Goal: Transaction & Acquisition: Purchase product/service

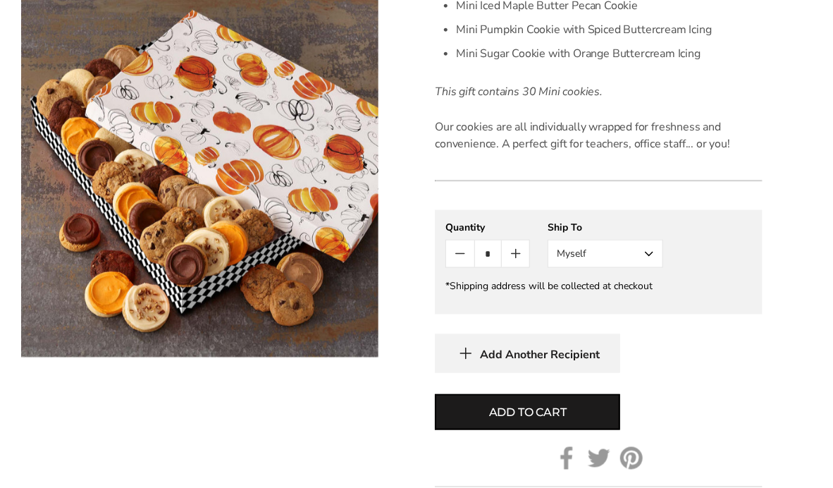
scroll to position [715, 0]
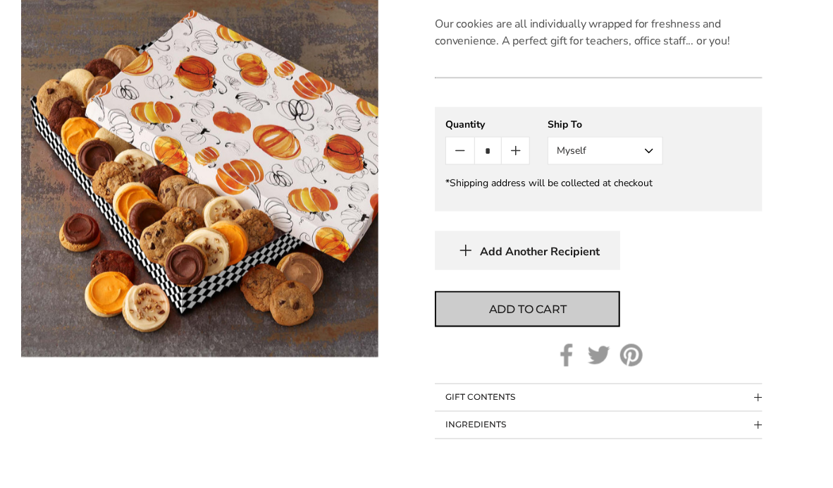
click at [507, 302] on span "Add to cart" at bounding box center [528, 309] width 78 height 17
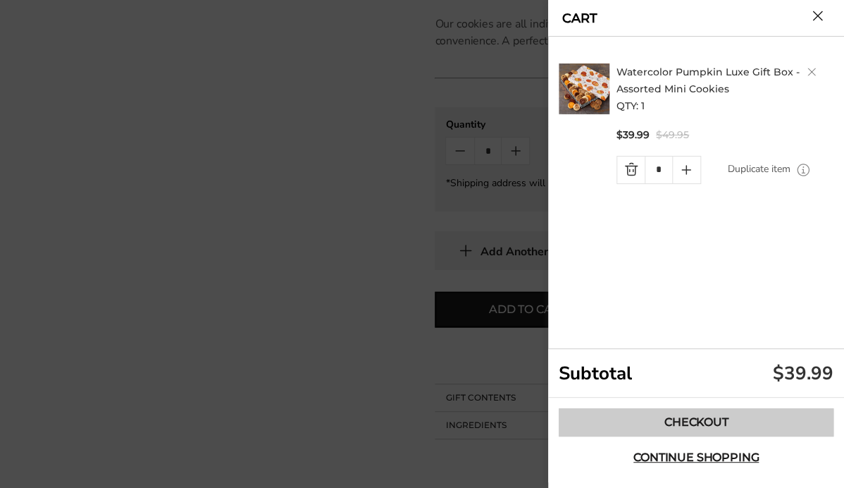
click at [693, 419] on link "Checkout" at bounding box center [696, 422] width 275 height 28
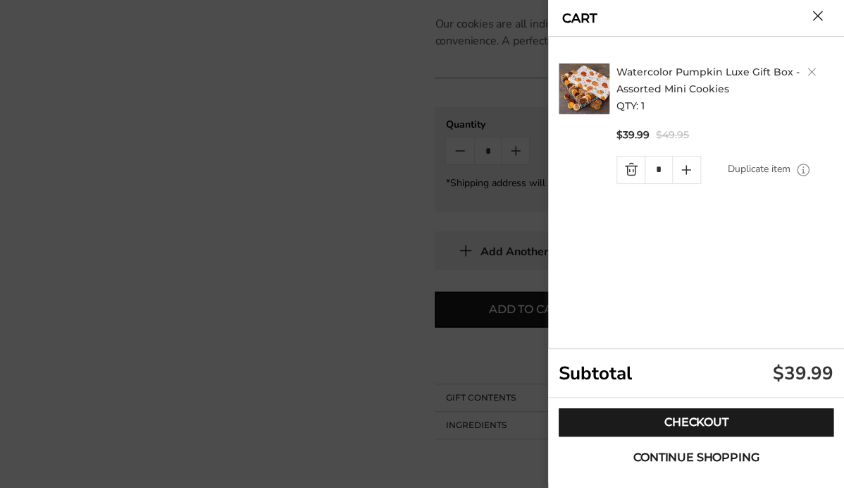
click at [677, 459] on span "Continue shopping" at bounding box center [696, 457] width 125 height 11
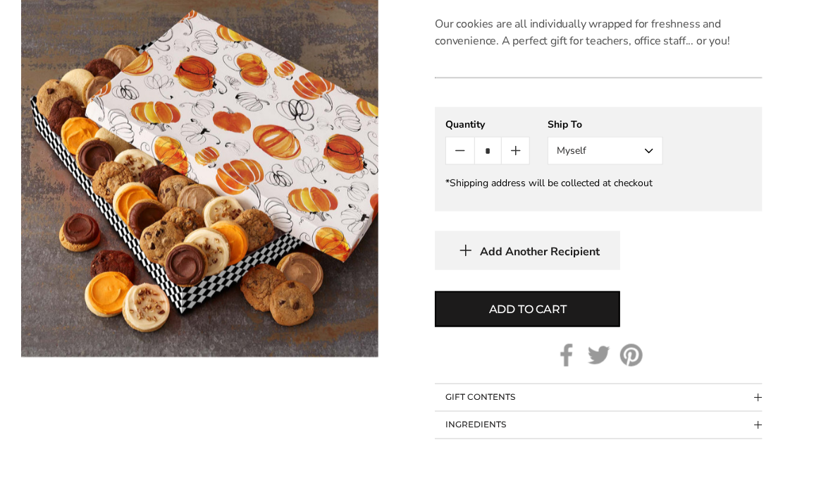
click at [651, 152] on button "Myself" at bounding box center [606, 151] width 116 height 28
click at [620, 205] on button "Other Recipient" at bounding box center [605, 202] width 114 height 25
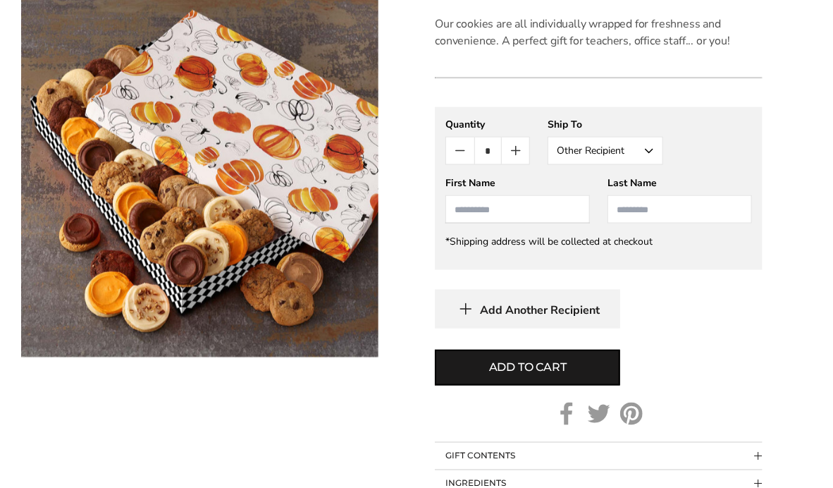
click at [536, 209] on input "First Name" at bounding box center [517, 209] width 144 height 28
type input "*******"
click at [644, 207] on input "Last Name" at bounding box center [680, 209] width 144 height 28
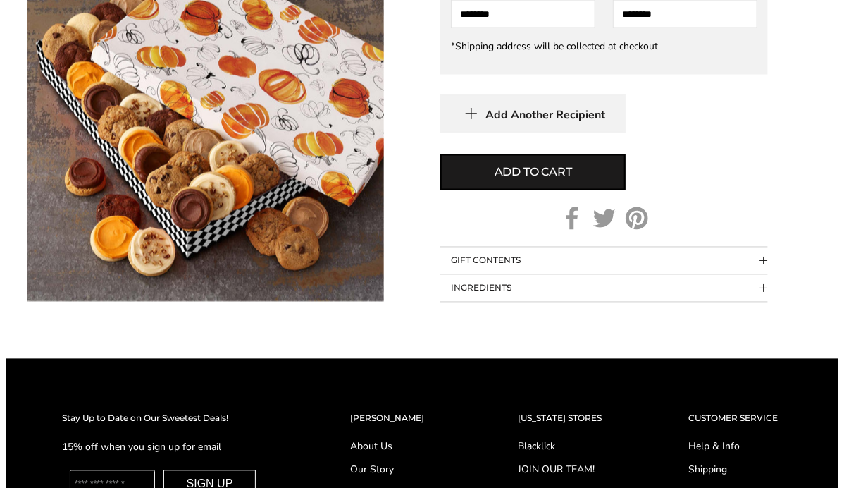
scroll to position [926, 0]
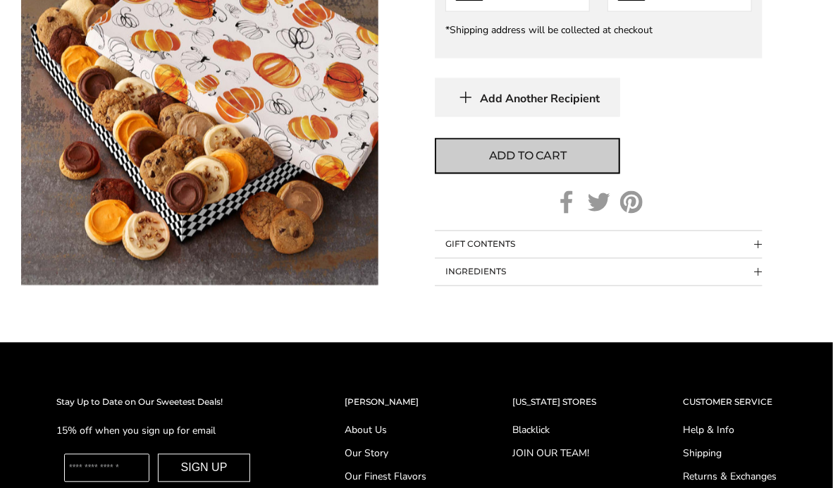
type input "********"
click at [510, 159] on span "Add to cart" at bounding box center [528, 156] width 78 height 17
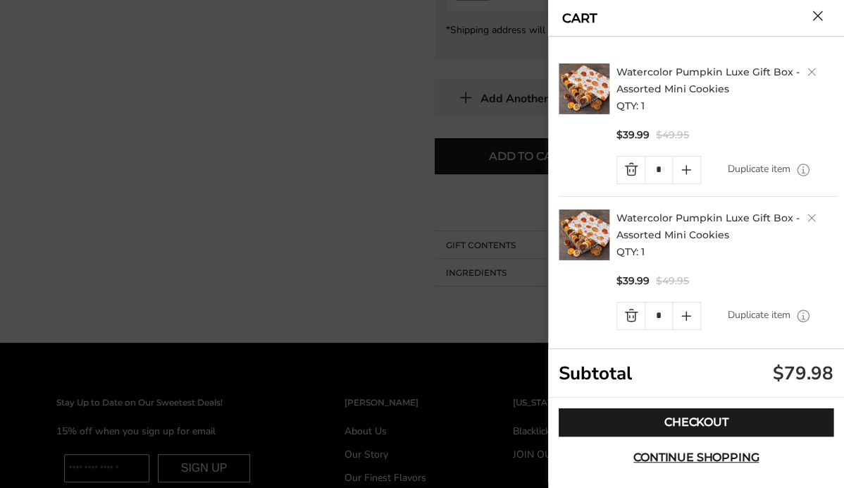
click at [632, 307] on link "Quantity minus button" at bounding box center [630, 315] width 27 height 27
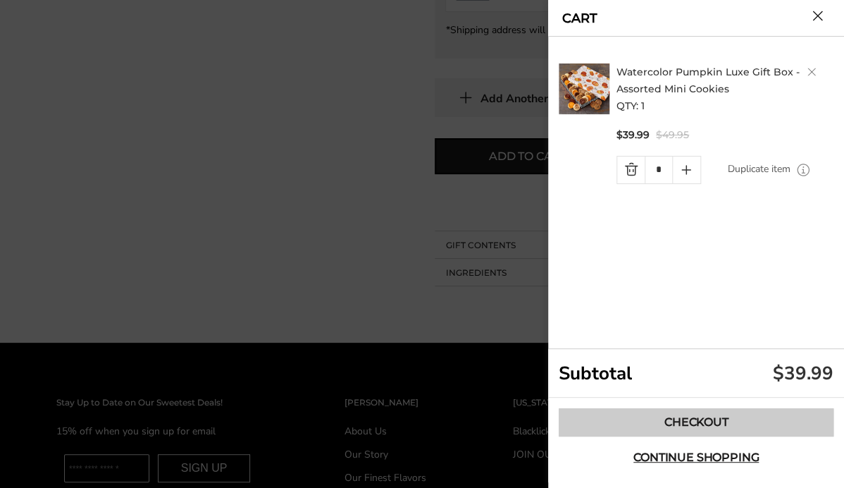
click at [694, 431] on link "Checkout" at bounding box center [696, 422] width 275 height 28
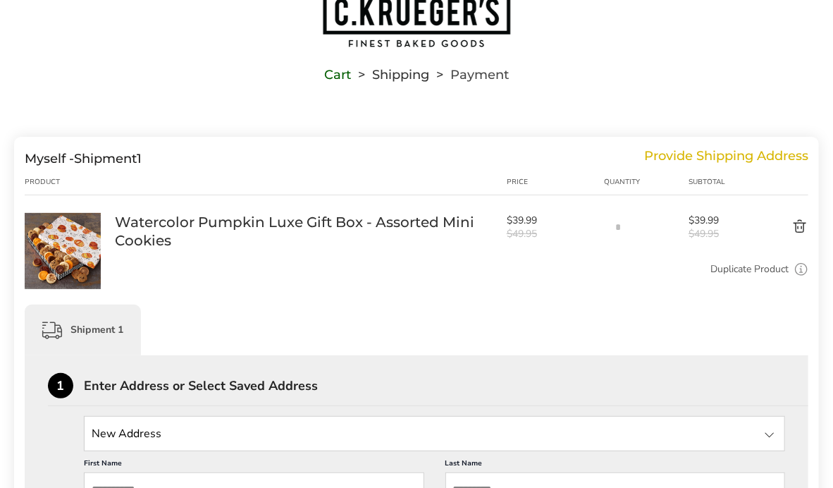
scroll to position [282, 0]
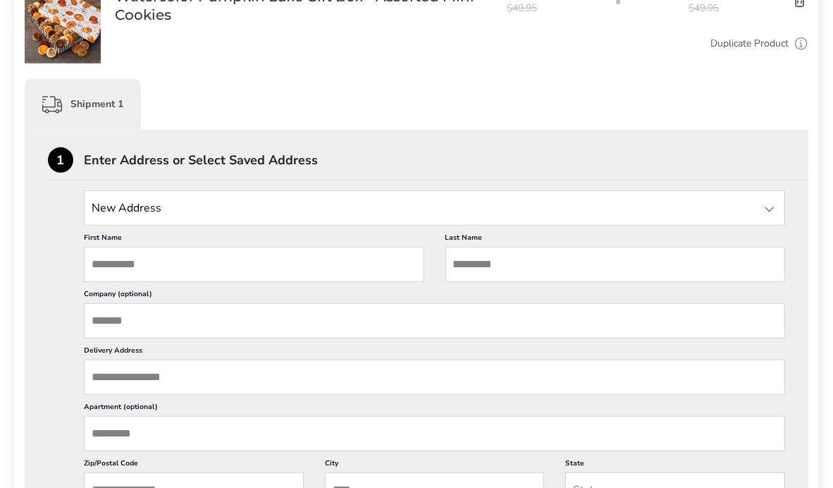
click at [137, 272] on input "First Name" at bounding box center [254, 264] width 340 height 35
type input "*******"
click at [479, 273] on input "Last Name" at bounding box center [615, 264] width 340 height 35
type input "********"
click at [107, 377] on input "Delivery Address" at bounding box center [434, 376] width 701 height 35
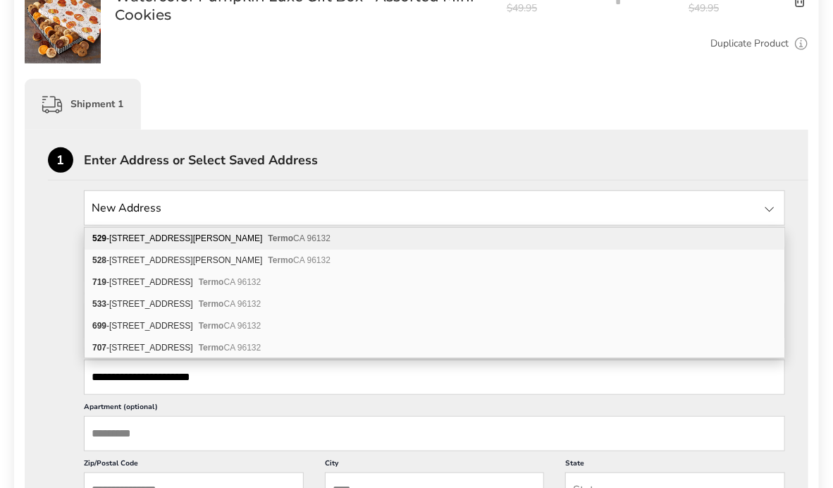
type input "**********"
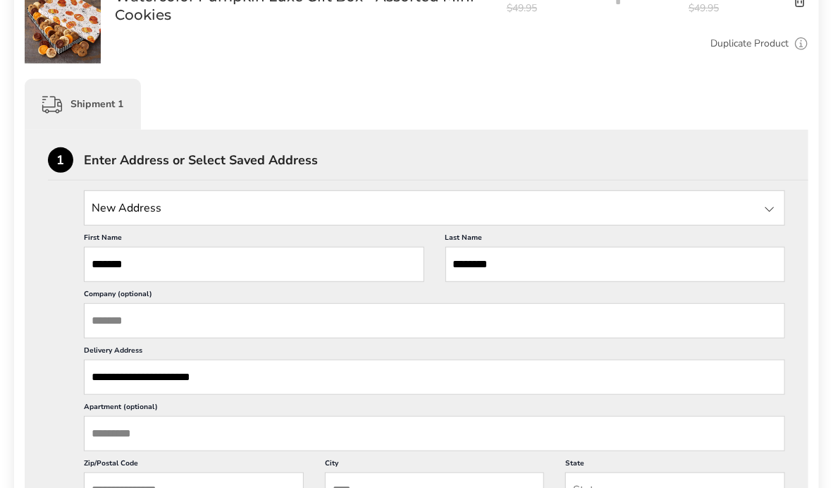
click at [183, 416] on input "Apartment (optional)" at bounding box center [434, 433] width 701 height 35
type input "*"
click at [223, 380] on input "**********" at bounding box center [434, 376] width 701 height 35
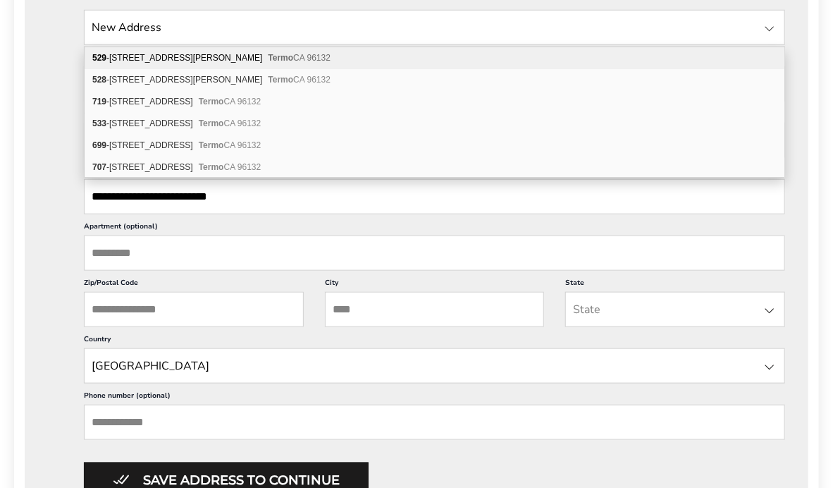
scroll to position [493, 0]
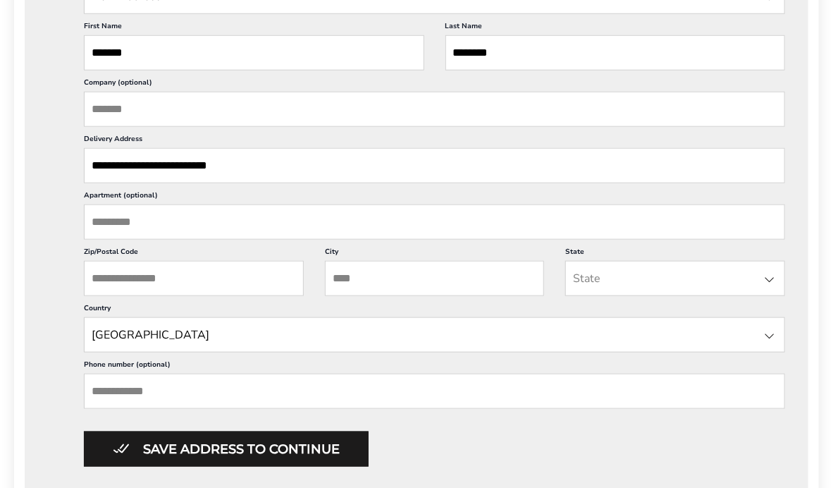
click at [240, 194] on label "Apartment (optional)" at bounding box center [434, 197] width 701 height 14
click at [240, 204] on input "Apartment (optional)" at bounding box center [434, 221] width 701 height 35
click at [116, 279] on input "Zip/Postal Code" at bounding box center [194, 278] width 220 height 35
click at [116, 216] on input "Apartment (optional)" at bounding box center [434, 221] width 701 height 35
drag, startPoint x: 261, startPoint y: 164, endPoint x: 79, endPoint y: 152, distance: 182.3
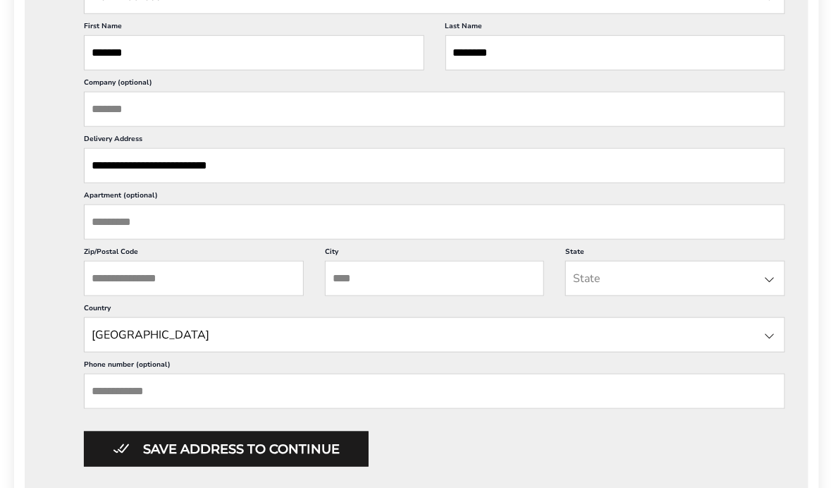
click at [79, 152] on div "**********" at bounding box center [416, 223] width 737 height 488
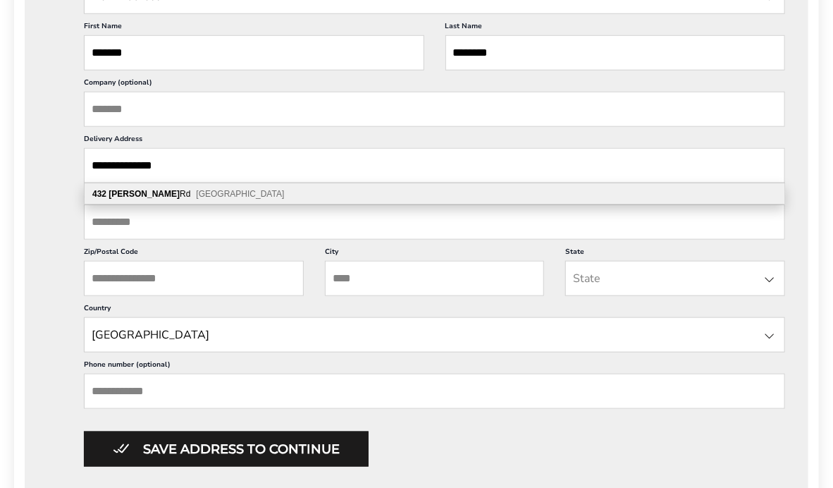
click at [144, 201] on div "432 Shortlidge Rd University Park PA 16802" at bounding box center [435, 193] width 700 height 21
type input "**********"
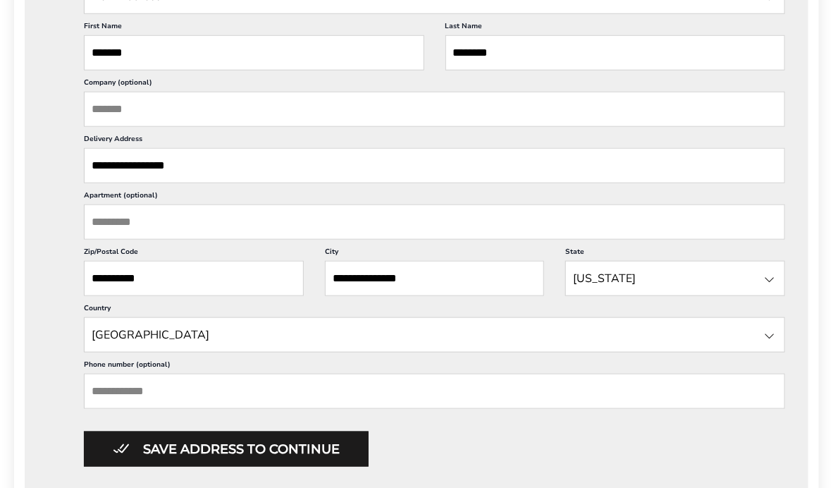
click at [133, 216] on input "Apartment (optional)" at bounding box center [434, 221] width 701 height 35
type input "**********"
click at [142, 398] on input "Phone number (optional)" at bounding box center [434, 391] width 701 height 35
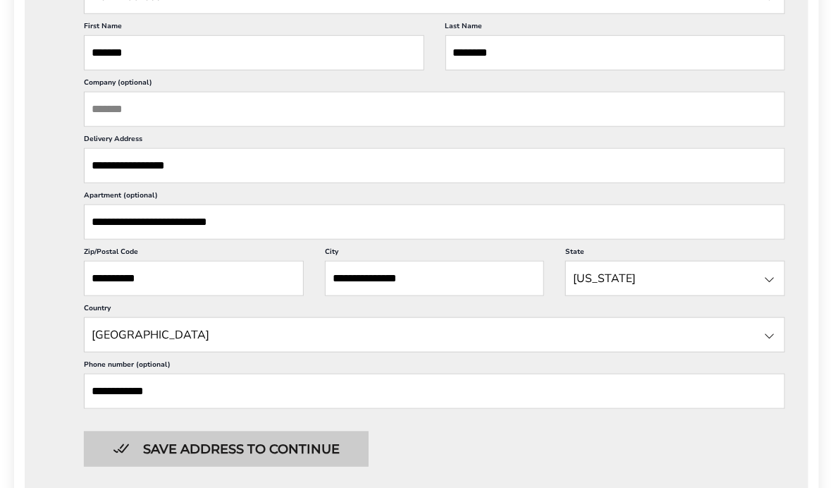
type input "**********"
click at [226, 450] on button "Save address to continue" at bounding box center [226, 448] width 285 height 35
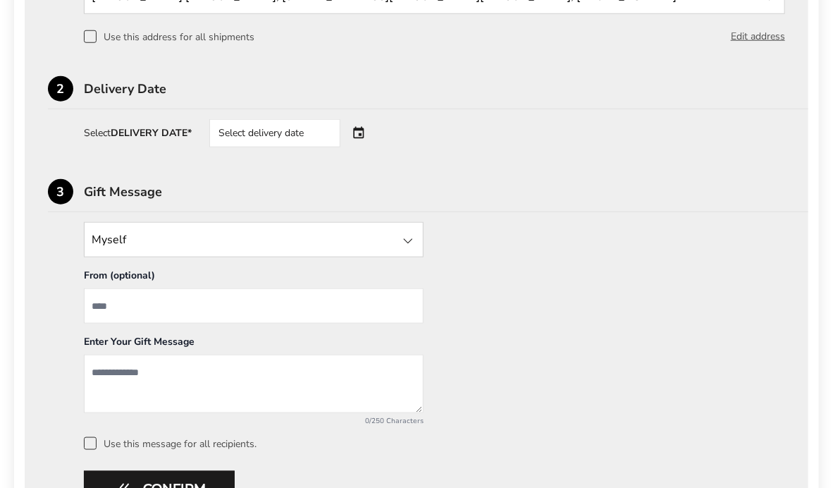
click at [405, 240] on div at bounding box center [408, 241] width 17 height 17
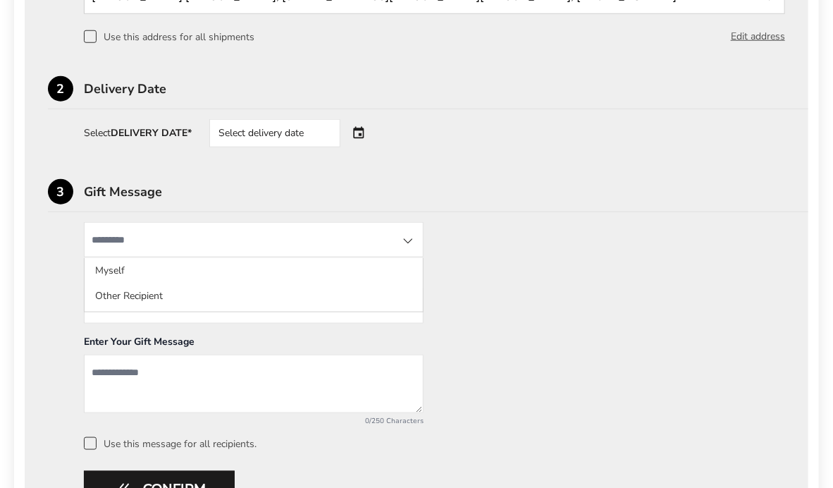
click at [125, 241] on input "State" at bounding box center [254, 239] width 340 height 35
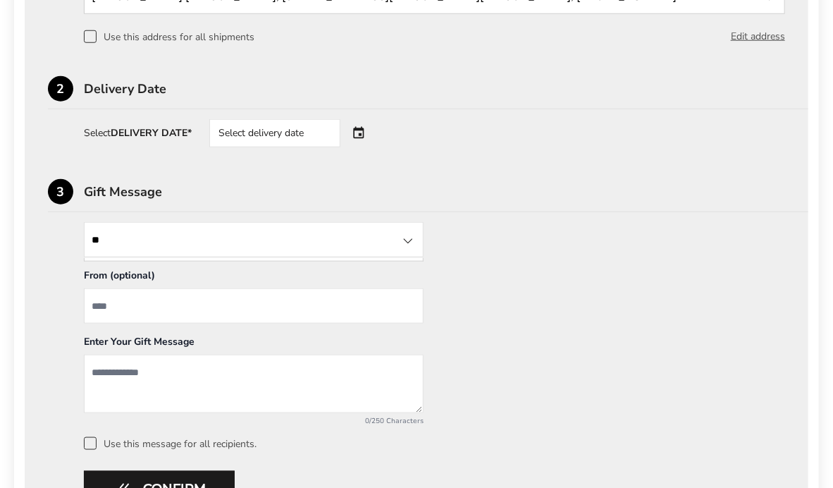
type input "*"
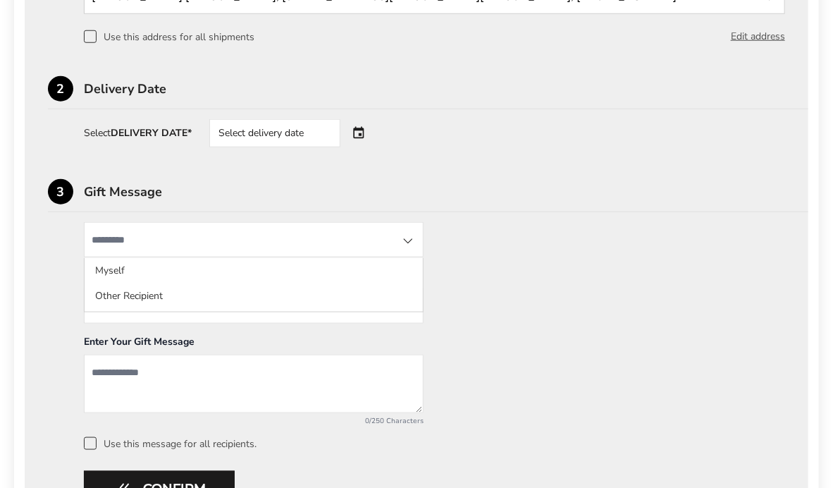
click at [364, 135] on div "Select delivery date" at bounding box center [294, 133] width 171 height 28
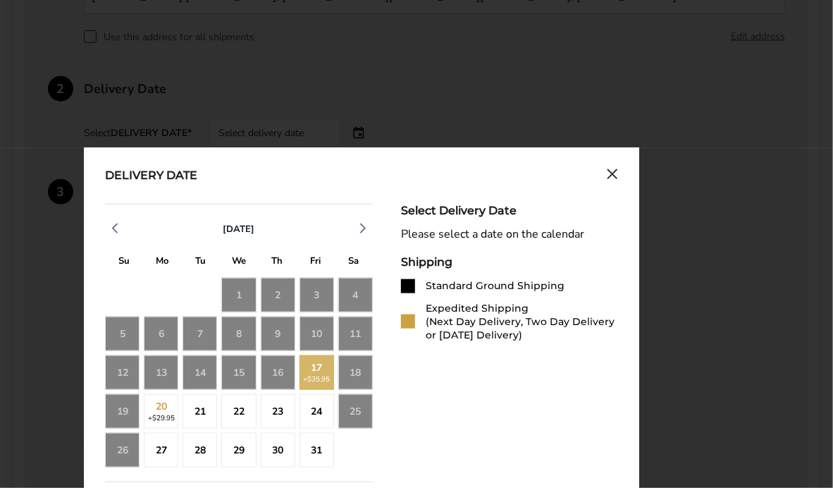
click at [324, 371] on div "17 +$35.95" at bounding box center [317, 372] width 35 height 35
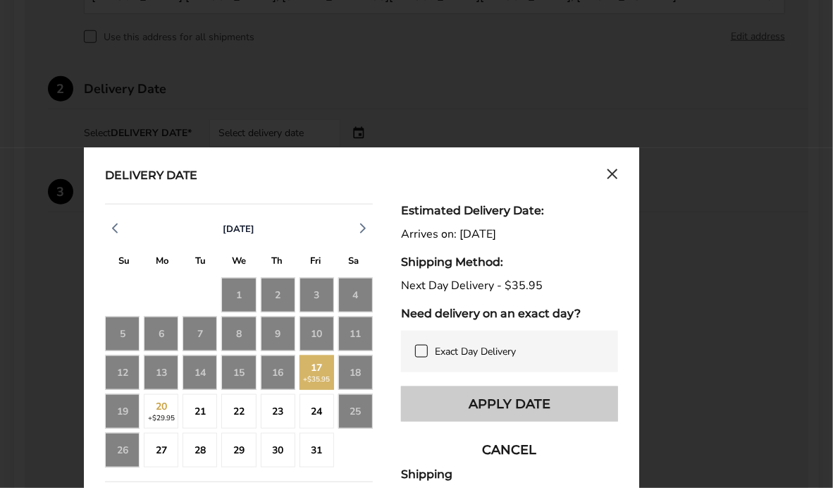
click at [469, 414] on button "Apply Date" at bounding box center [509, 403] width 217 height 35
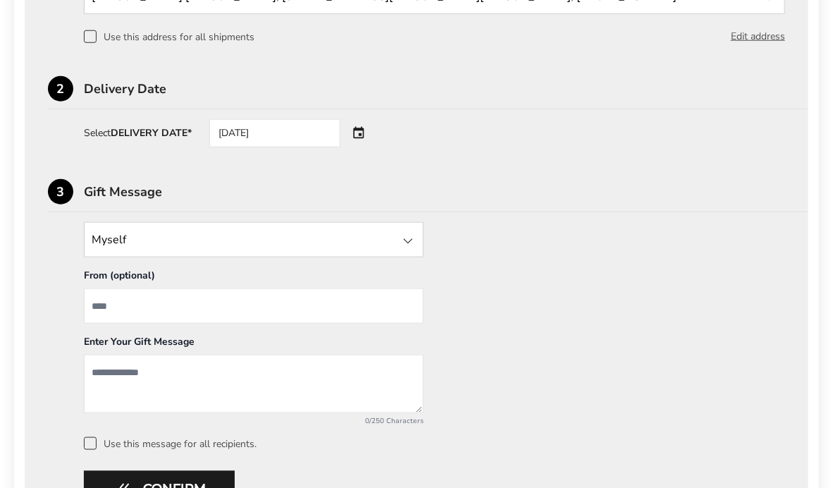
click at [409, 241] on div at bounding box center [408, 241] width 17 height 17
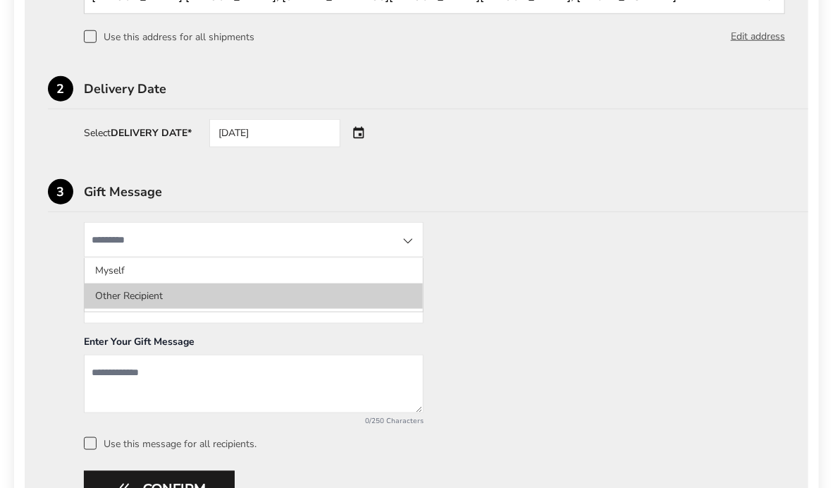
click at [155, 304] on li "Other Recipient" at bounding box center [254, 295] width 338 height 25
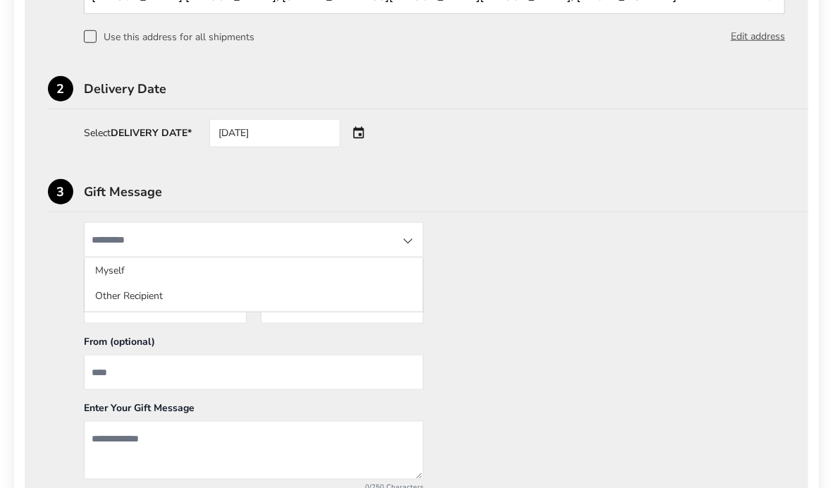
click at [206, 242] on input "State" at bounding box center [254, 239] width 340 height 35
click at [682, 370] on div "Other Recipient Myself Other Recipient First Name * Enter recipient name ******…" at bounding box center [416, 369] width 737 height 294
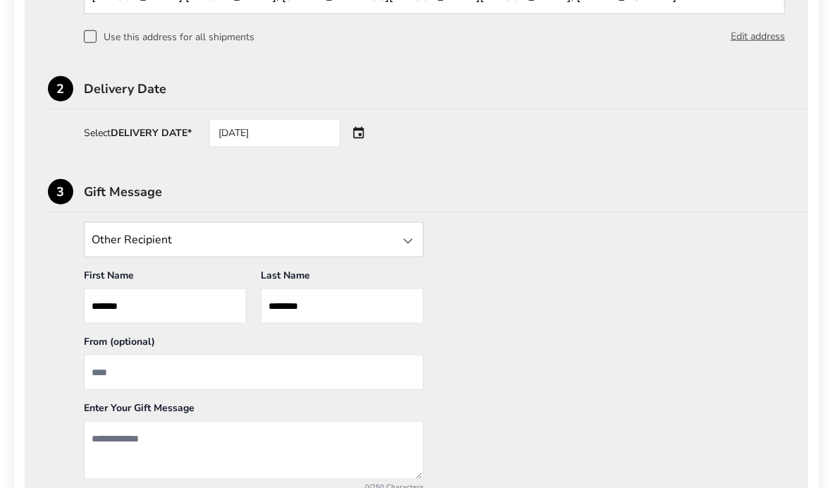
click at [121, 374] on input "From" at bounding box center [254, 372] width 340 height 35
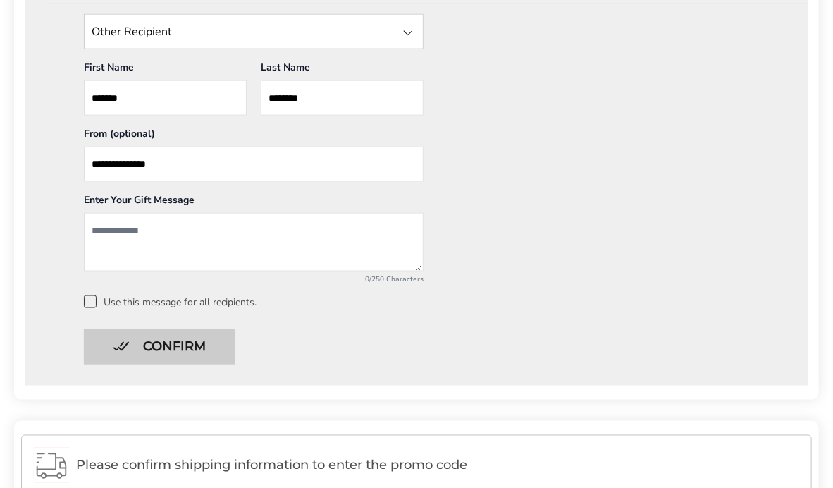
scroll to position [705, 0]
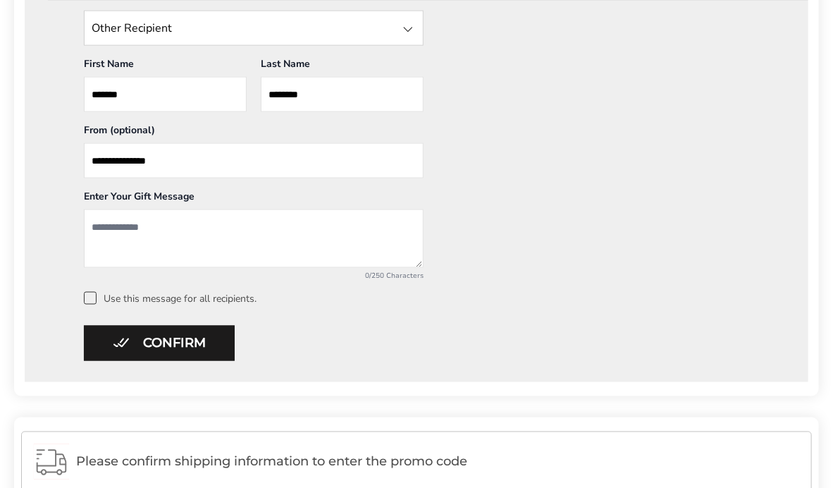
type input "**********"
click at [122, 235] on textarea "Add a message" at bounding box center [254, 238] width 340 height 59
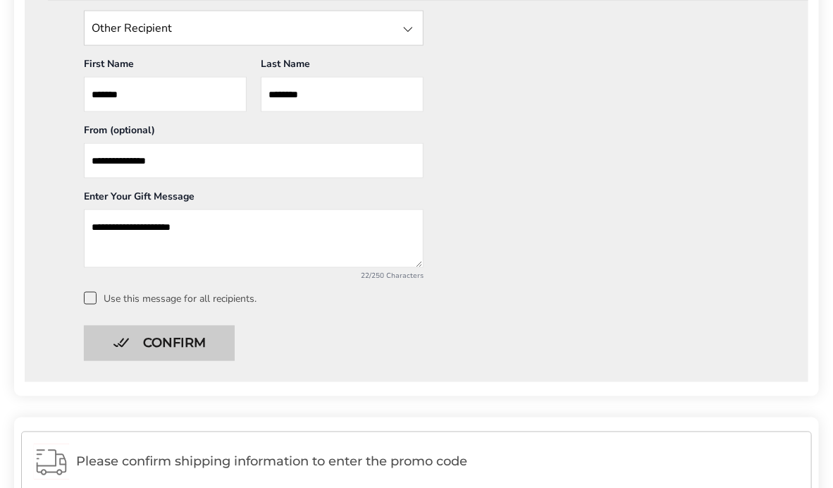
type textarea "**********"
click at [176, 345] on button "Confirm" at bounding box center [159, 343] width 151 height 35
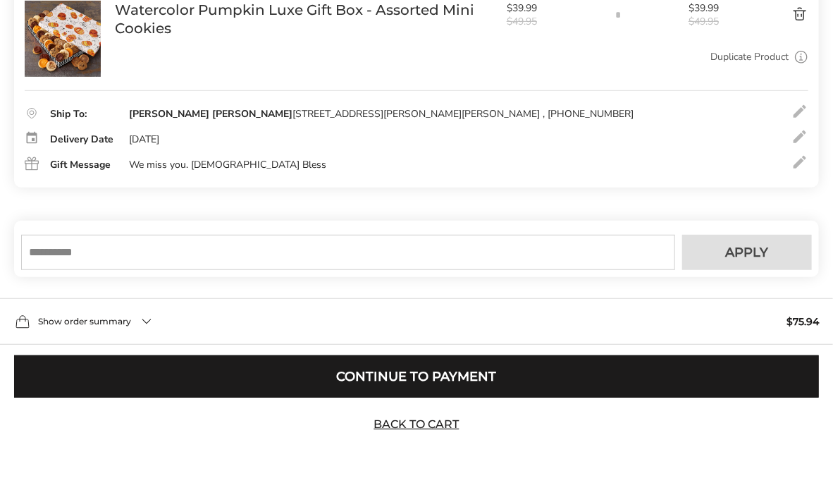
click at [68, 320] on span "Show order summary" at bounding box center [84, 321] width 93 height 8
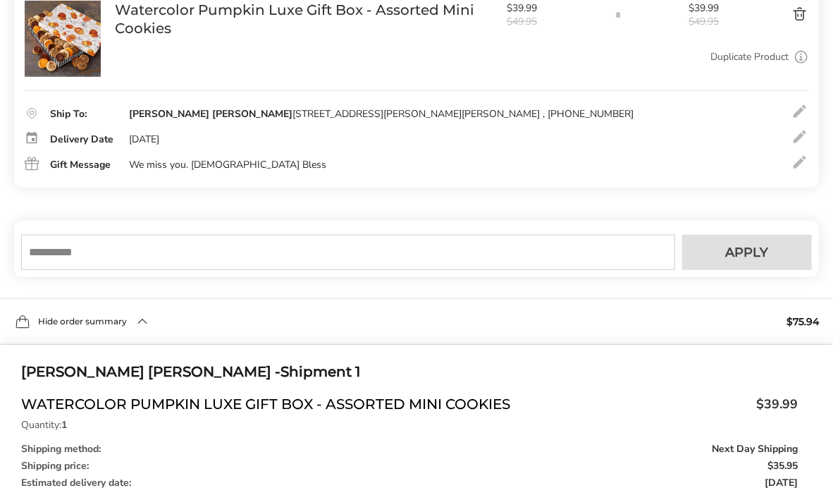
scroll to position [615, 0]
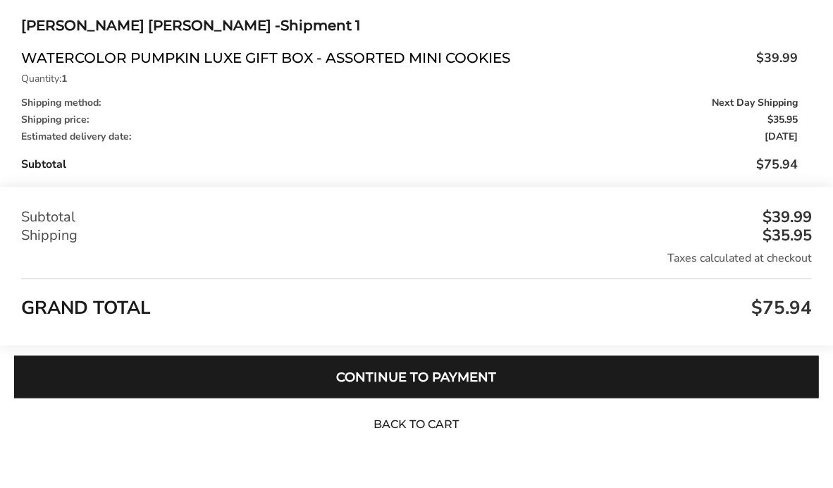
click at [399, 422] on link "Back to Cart" at bounding box center [416, 425] width 99 height 16
type textarea "**********"
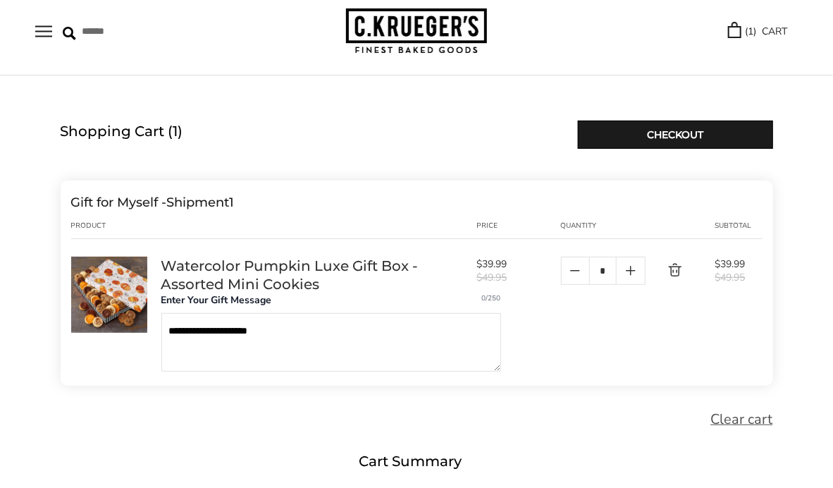
scroll to position [282, 0]
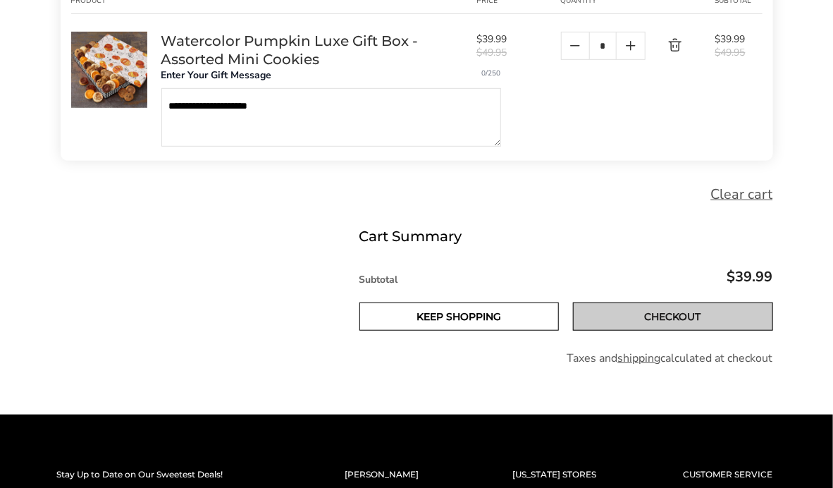
click at [654, 318] on link "Checkout" at bounding box center [673, 316] width 200 height 28
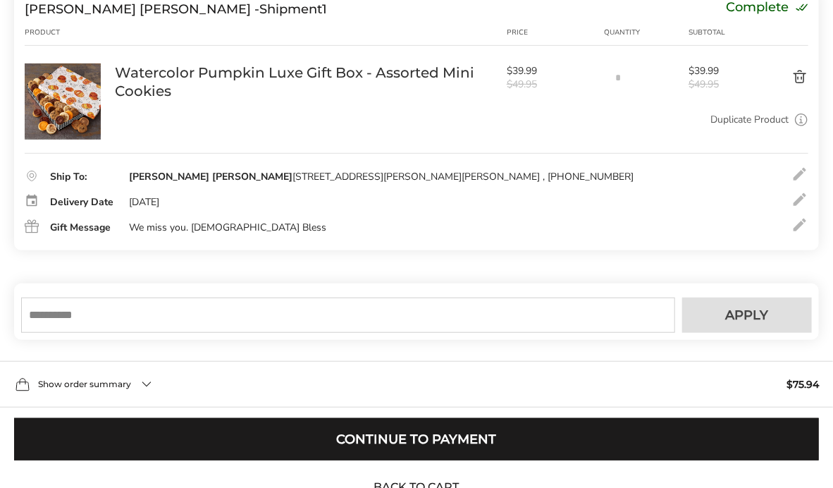
scroll to position [211, 0]
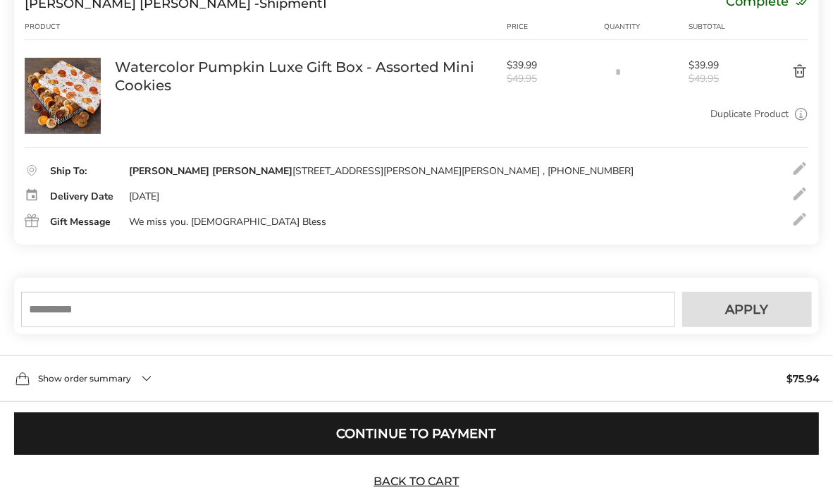
click at [582, 313] on input "text" at bounding box center [348, 309] width 654 height 35
click at [437, 477] on link "Back to Cart" at bounding box center [416, 482] width 99 height 16
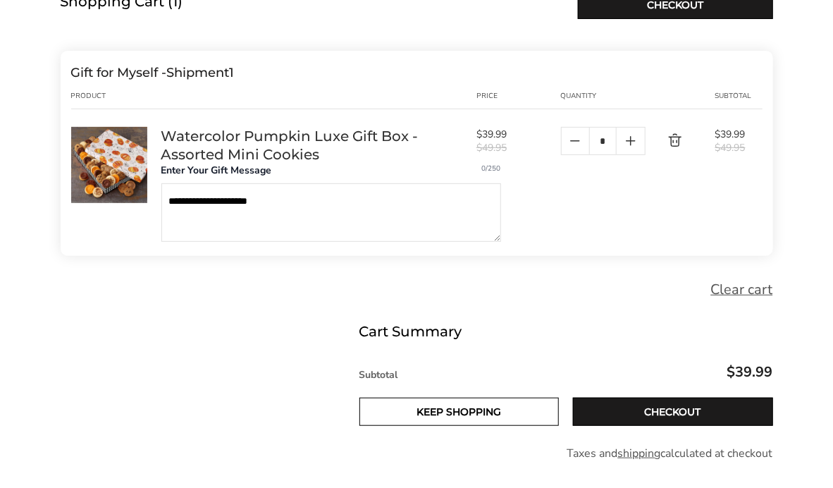
scroll to position [211, 0]
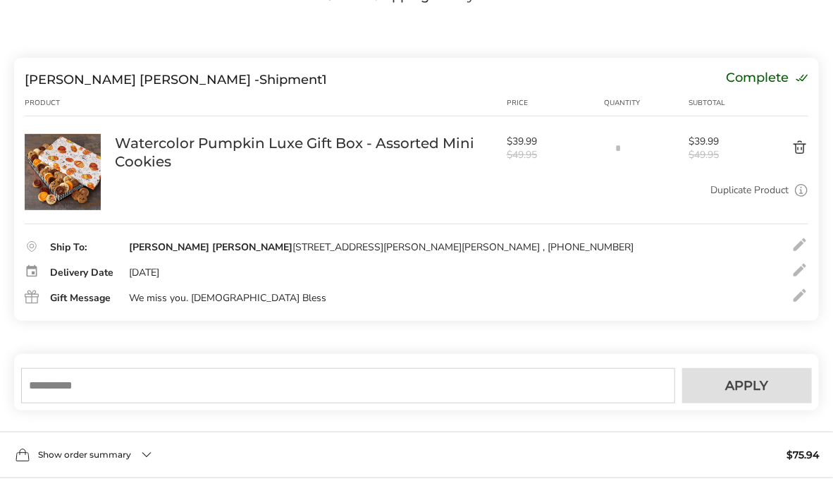
scroll to position [128, 0]
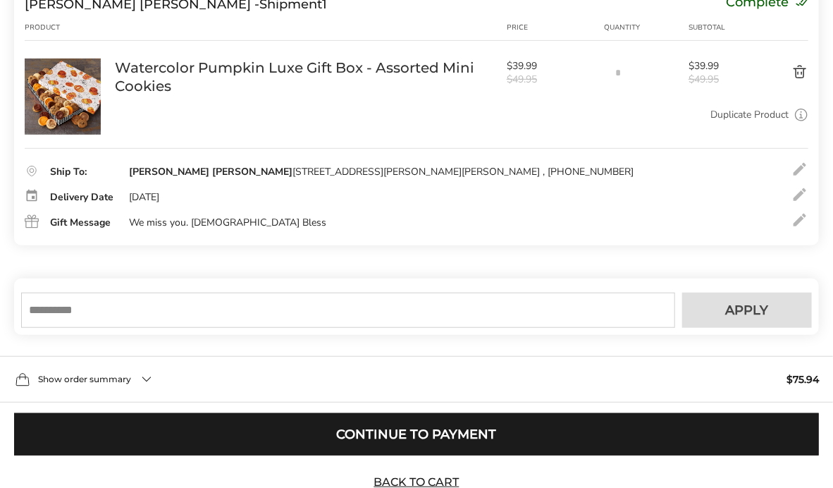
scroll to position [211, 0]
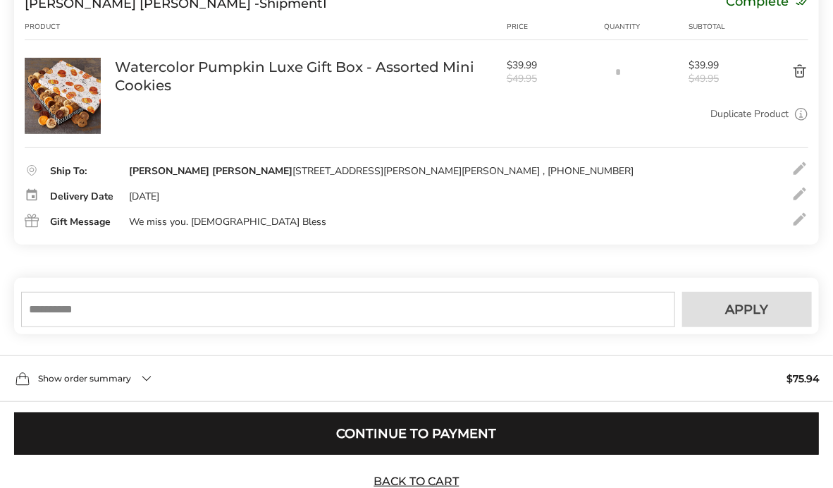
click at [361, 306] on input "text" at bounding box center [348, 309] width 654 height 35
click at [801, 72] on button "Delete product" at bounding box center [776, 71] width 66 height 17
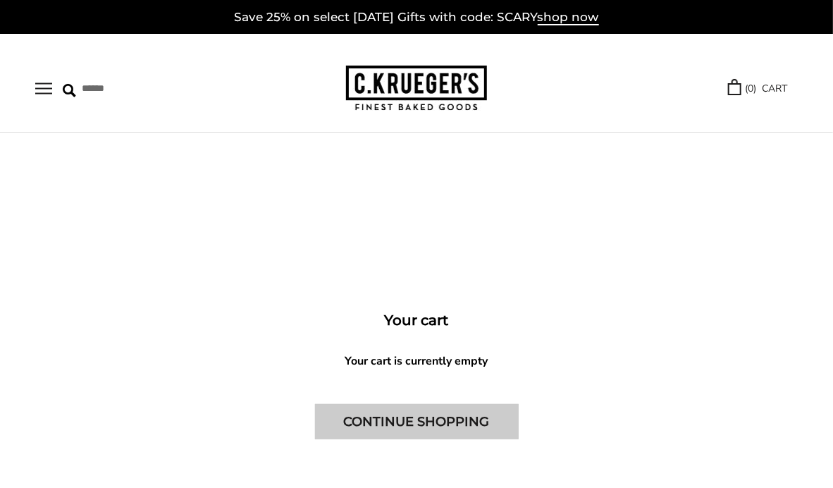
click at [433, 419] on link "CONTINUE SHOPPING" at bounding box center [417, 421] width 204 height 35
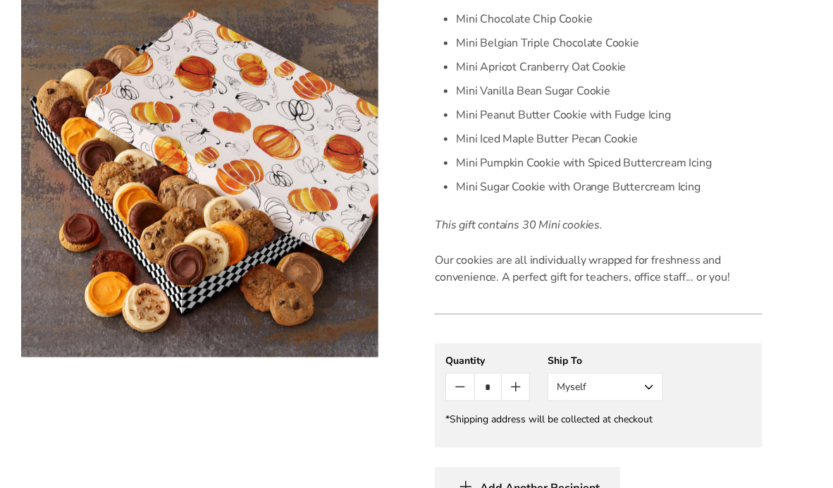
scroll to position [564, 0]
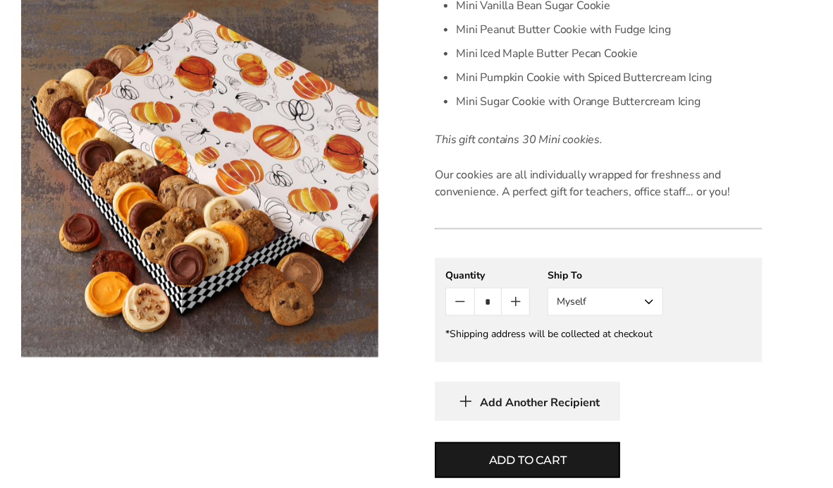
click at [648, 301] on button "Myself" at bounding box center [606, 302] width 116 height 28
click at [583, 349] on button "Other Recipient" at bounding box center [605, 353] width 114 height 25
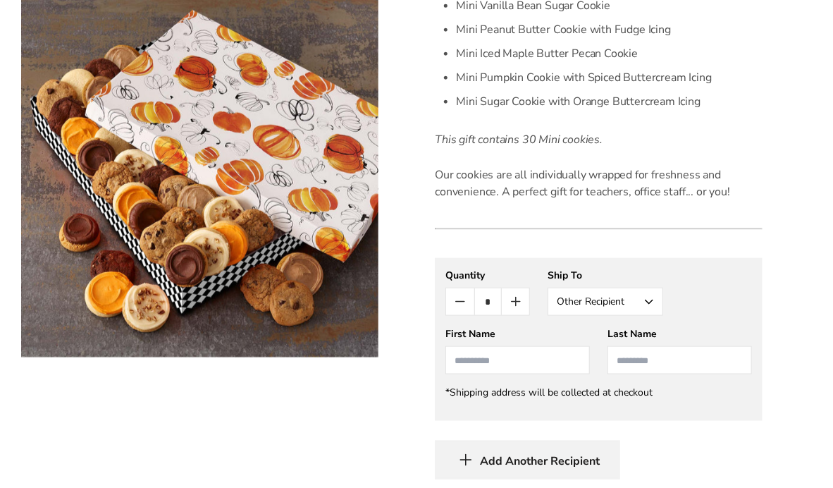
click at [514, 351] on input "First Name" at bounding box center [517, 360] width 144 height 28
click at [488, 377] on li "McKenna Spangler" at bounding box center [517, 391] width 143 height 35
type input "*******"
type input "********"
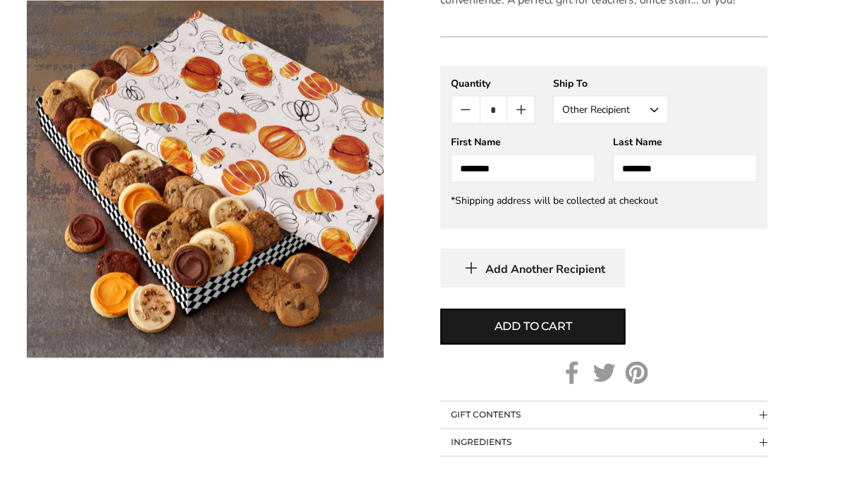
scroll to position [775, 0]
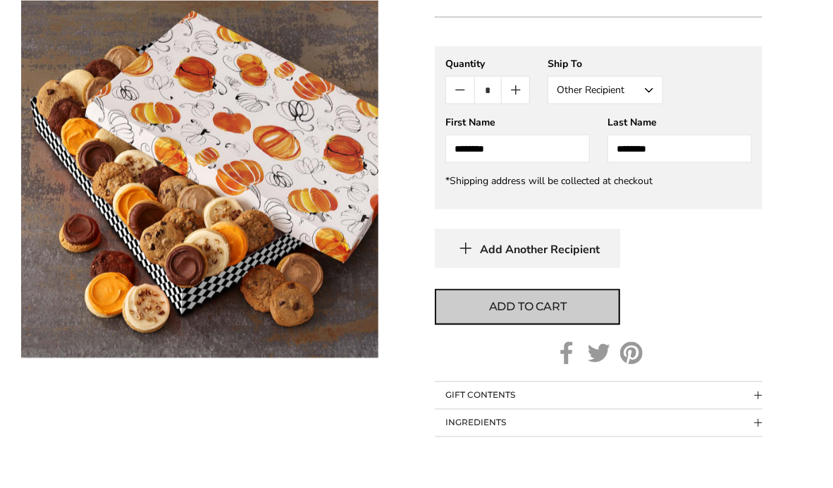
click at [497, 302] on span "Add to cart" at bounding box center [528, 307] width 78 height 17
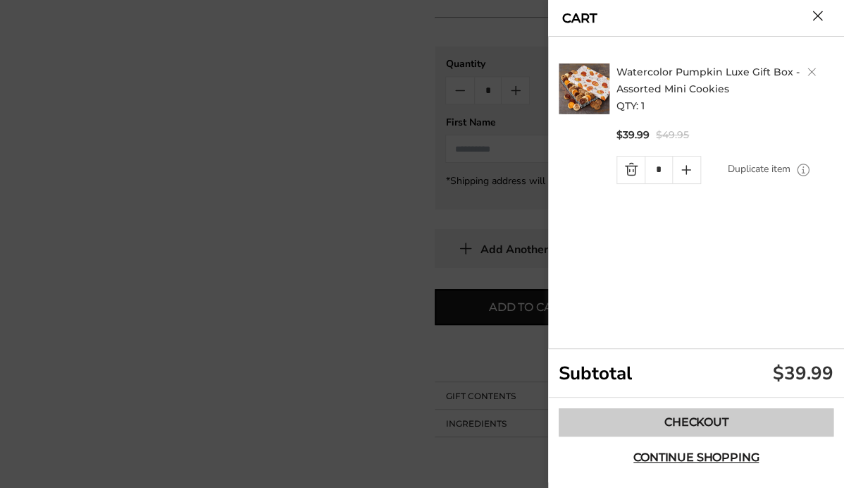
click at [704, 418] on link "Checkout" at bounding box center [696, 422] width 275 height 28
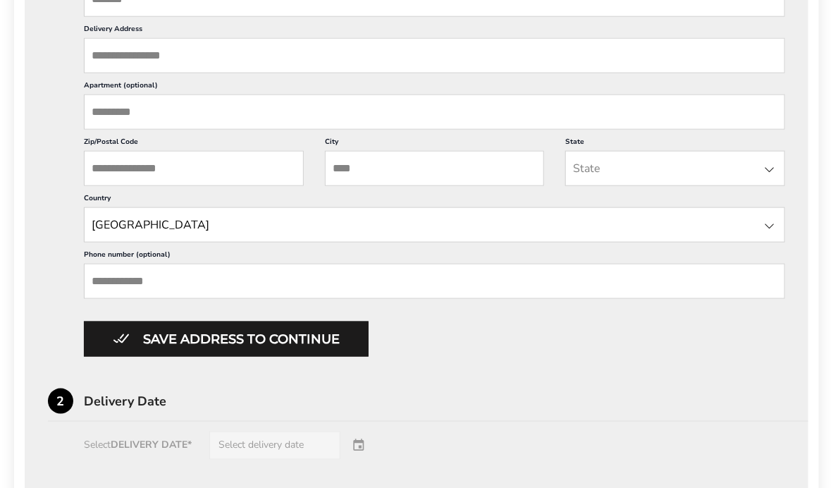
scroll to position [705, 0]
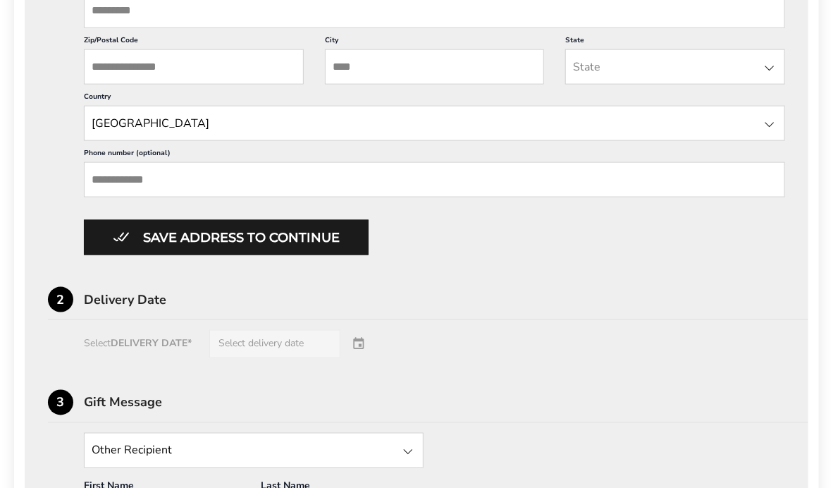
click at [359, 345] on div "Select DELIVERY DATE* Select delivery date" at bounding box center [416, 344] width 737 height 28
click at [362, 340] on div "Select DELIVERY DATE* Select delivery date" at bounding box center [416, 344] width 737 height 28
click at [246, 338] on div "Select DELIVERY DATE* Select delivery date" at bounding box center [416, 344] width 737 height 28
click at [247, 336] on div "Select DELIVERY DATE* Select delivery date" at bounding box center [416, 344] width 737 height 28
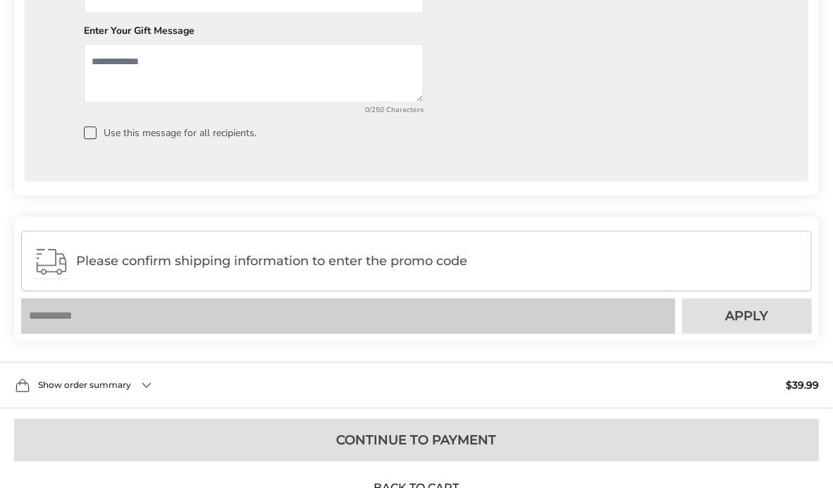
scroll to position [1269, 0]
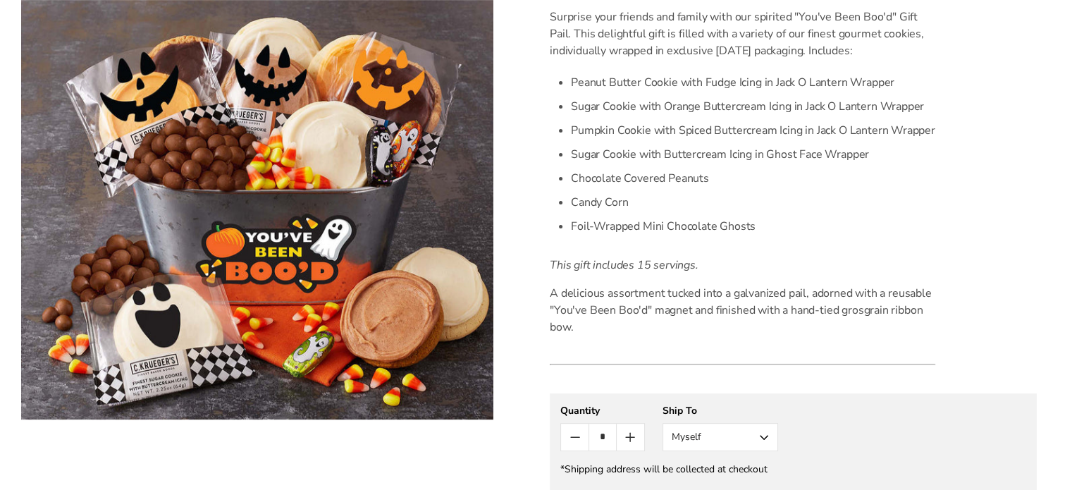
scroll to position [349, 0]
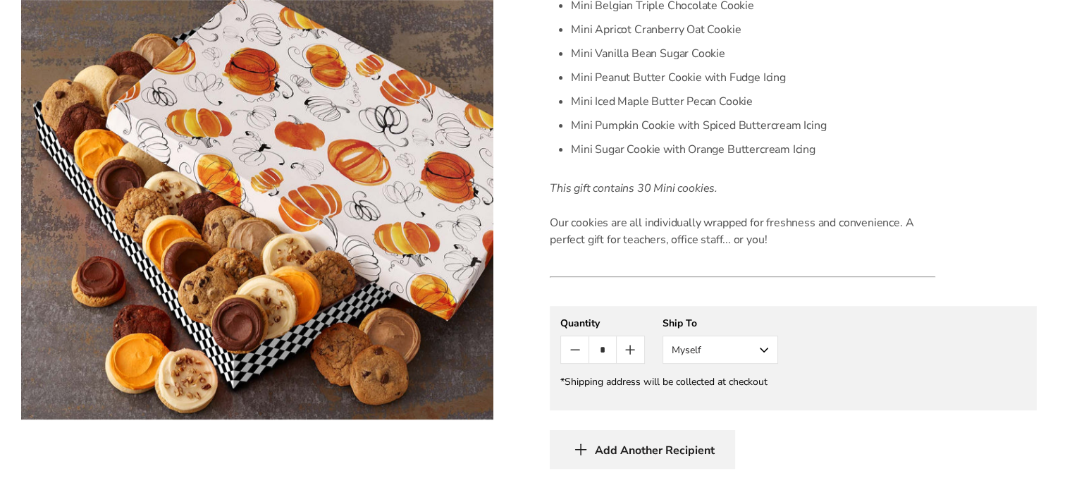
scroll to position [493, 0]
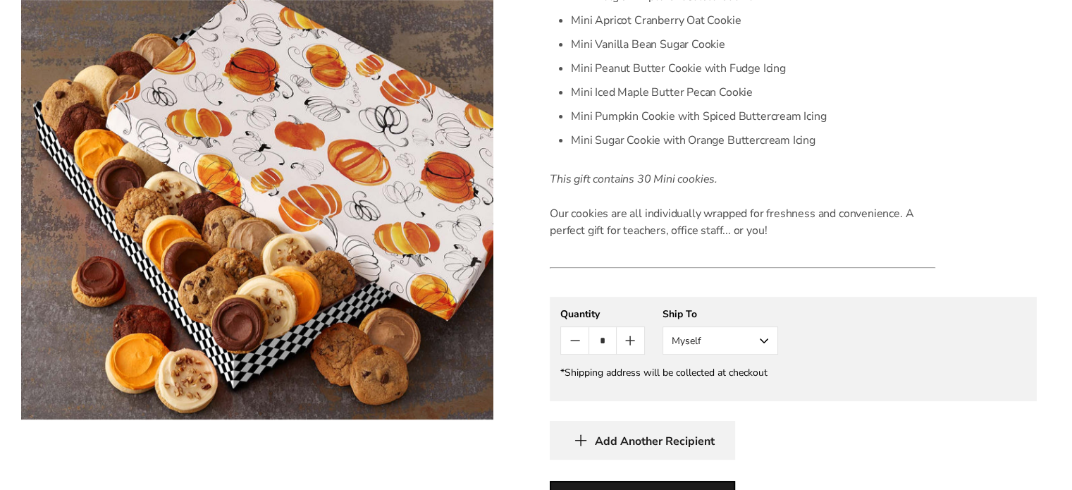
click at [760, 343] on button "Myself" at bounding box center [721, 340] width 116 height 28
click at [735, 391] on button "Other Recipient" at bounding box center [720, 392] width 114 height 25
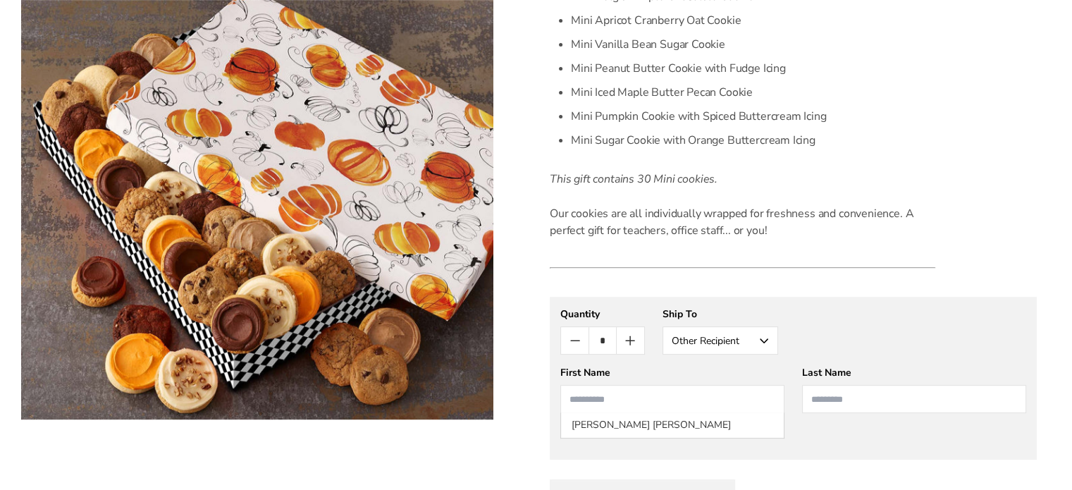
click at [675, 392] on input "First Name" at bounding box center [672, 399] width 224 height 28
click at [654, 423] on li "[PERSON_NAME] [PERSON_NAME]" at bounding box center [672, 424] width 223 height 25
type input "*******"
type input "********"
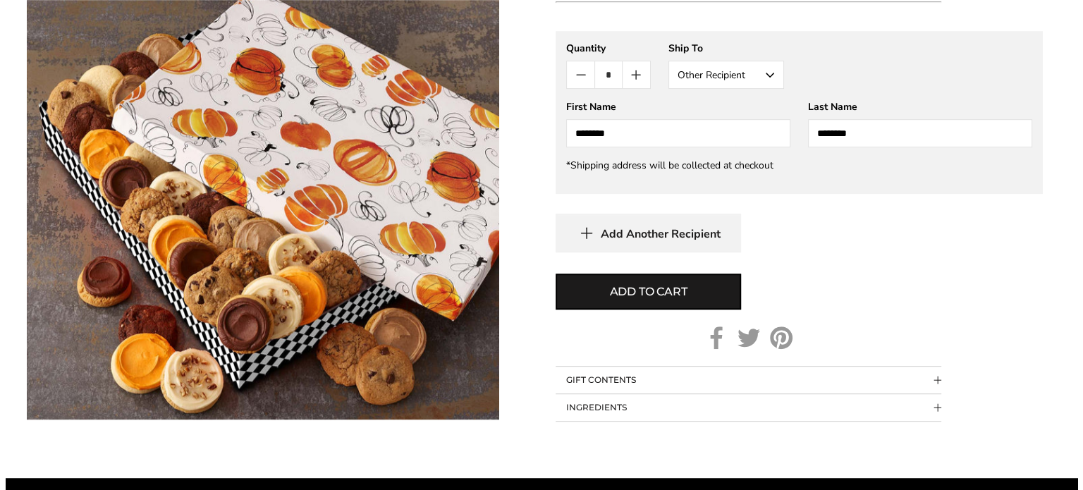
scroll to position [775, 0]
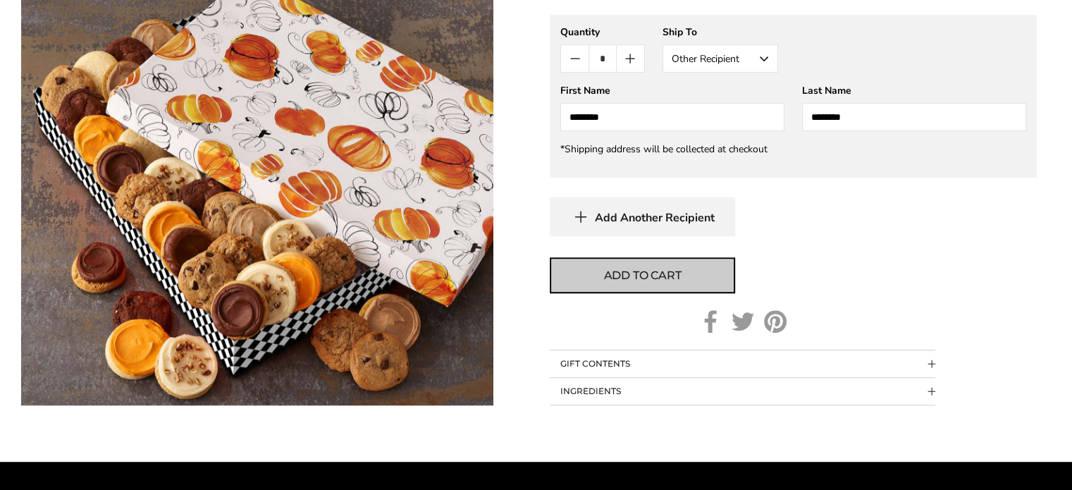
click at [656, 276] on span "Add to cart" at bounding box center [643, 275] width 78 height 17
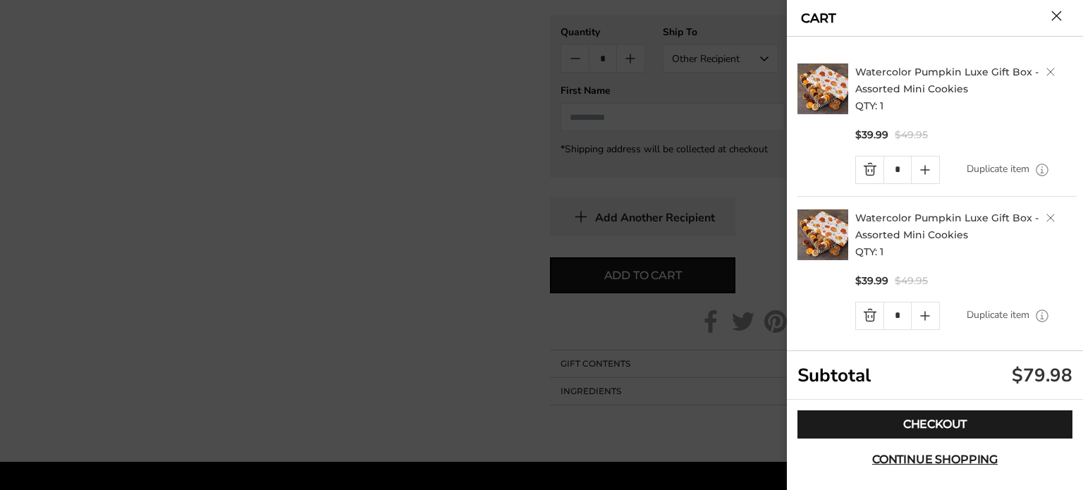
click at [868, 312] on link "Quantity minus button" at bounding box center [869, 315] width 27 height 27
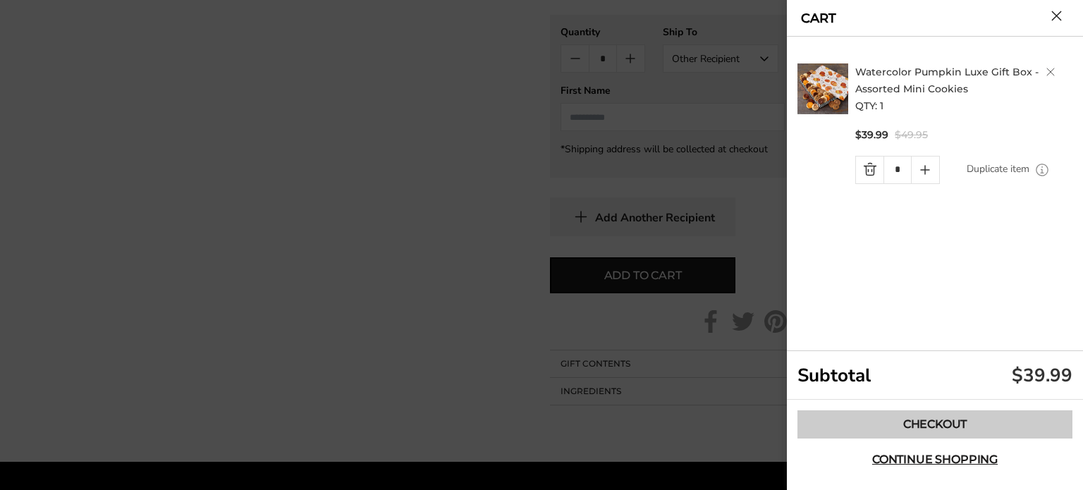
click at [880, 420] on link "Checkout" at bounding box center [934, 424] width 275 height 28
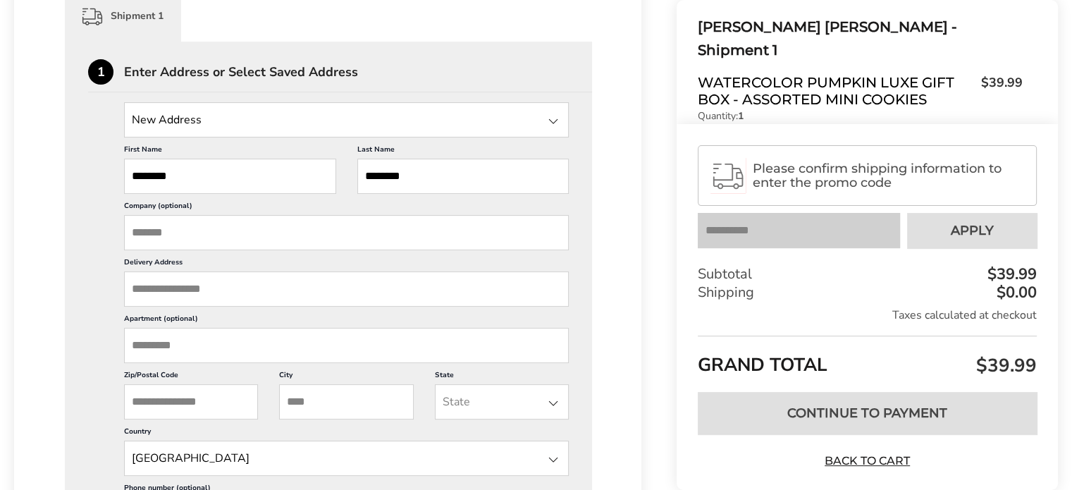
scroll to position [352, 0]
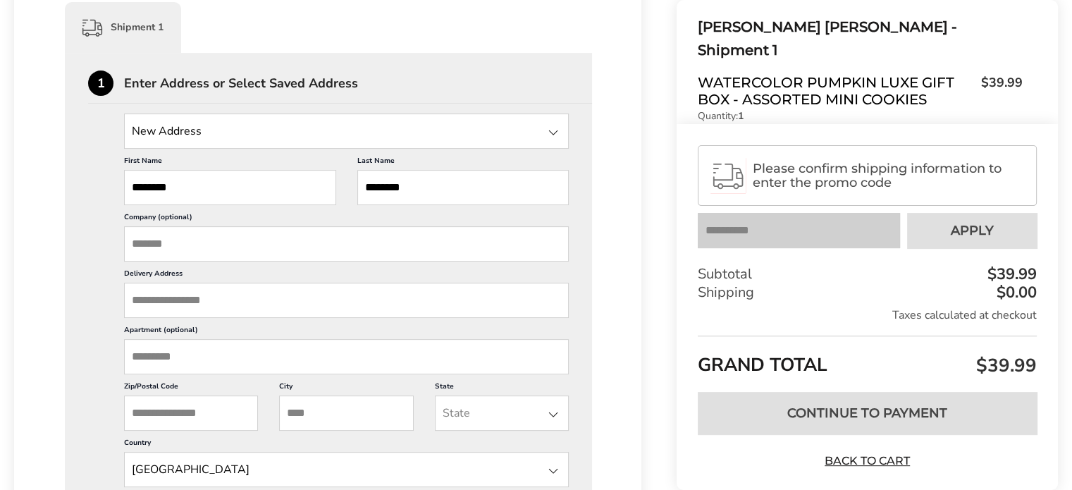
click at [190, 293] on input "Delivery Address" at bounding box center [346, 300] width 445 height 35
click at [146, 301] on input "Delivery Address" at bounding box center [346, 300] width 445 height 35
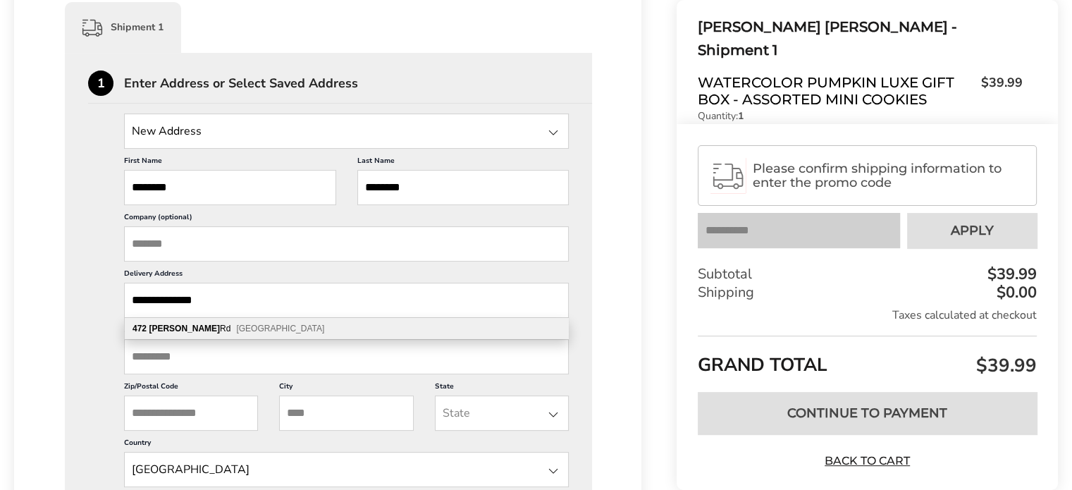
click at [236, 326] on span "[GEOGRAPHIC_DATA]" at bounding box center [280, 329] width 88 height 10
type input "**********"
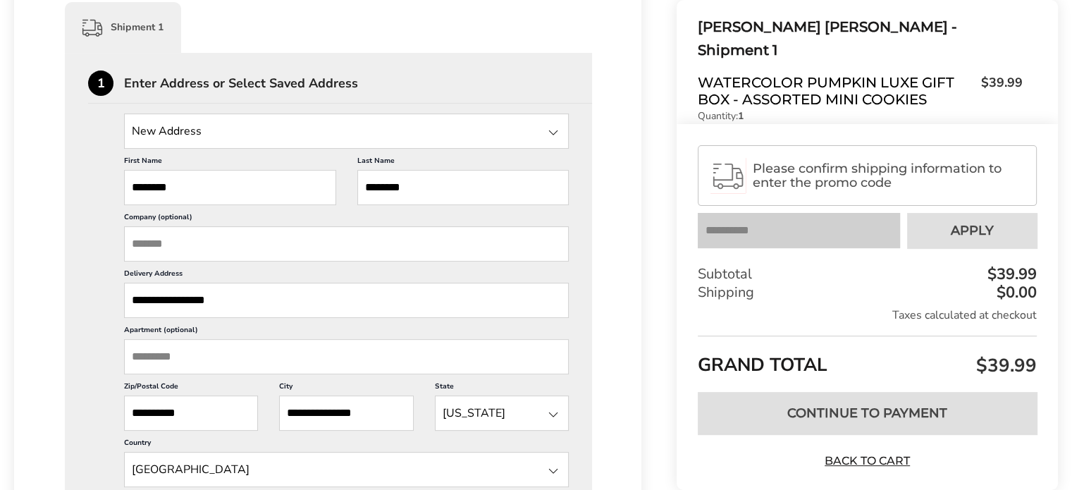
click at [190, 359] on input "Apartment (optional)" at bounding box center [346, 356] width 445 height 35
type input "**********"
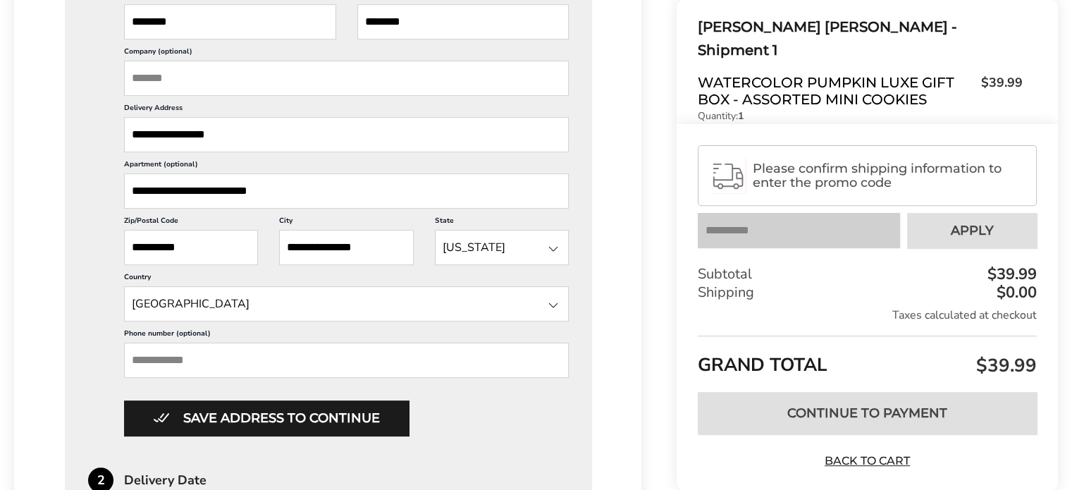
scroll to position [564, 0]
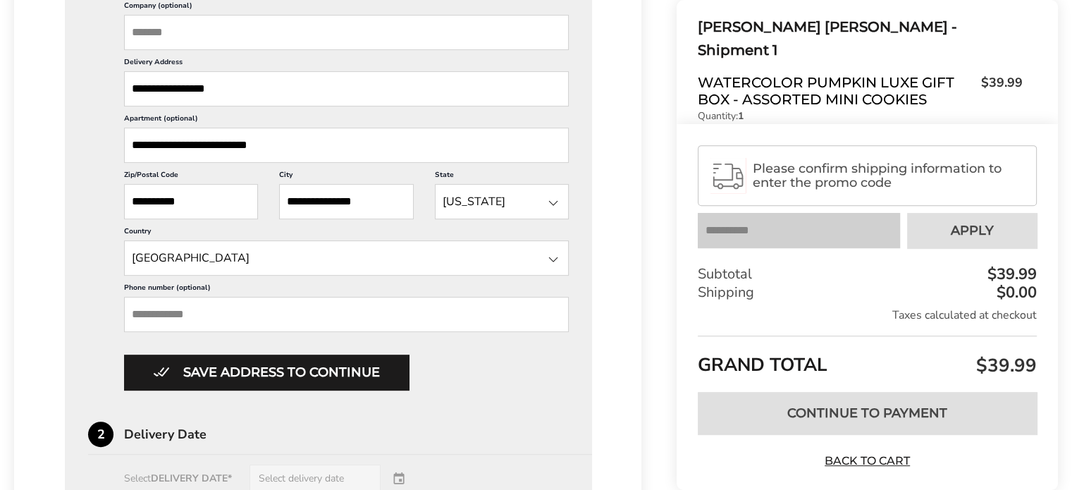
click at [189, 318] on input "Phone number (optional)" at bounding box center [346, 314] width 445 height 35
click at [147, 309] on input "Phone number (optional)" at bounding box center [346, 314] width 445 height 35
type input "**********"
click at [302, 414] on div "**********" at bounding box center [328, 360] width 481 height 1002
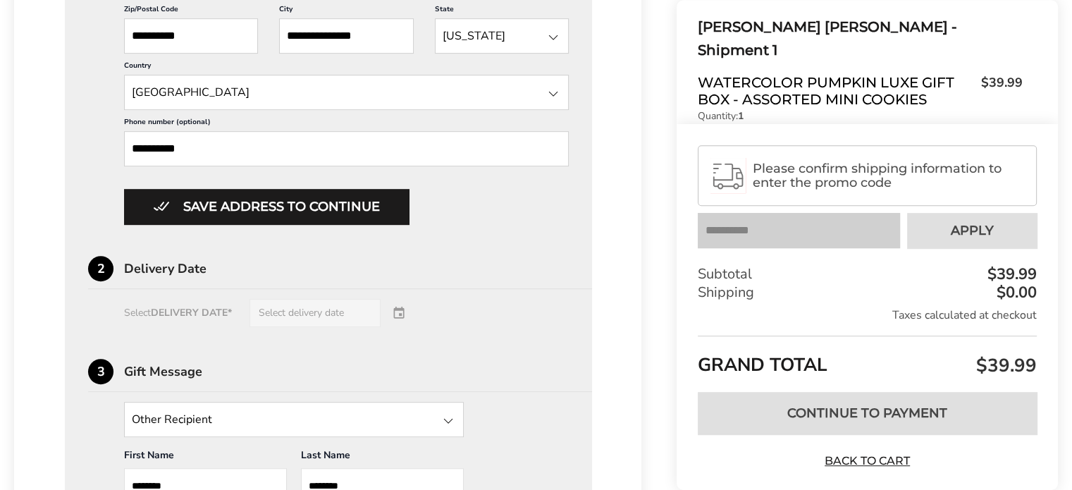
scroll to position [775, 0]
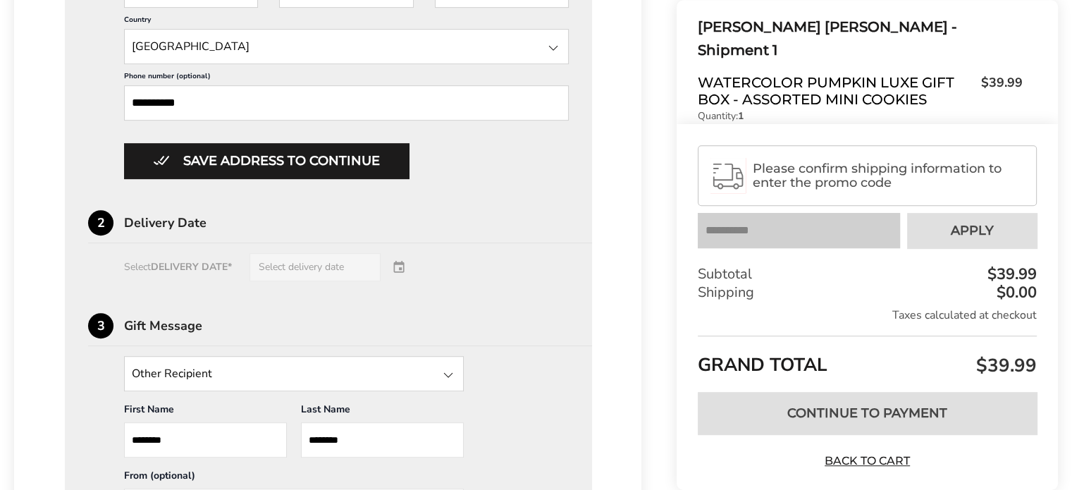
click at [402, 261] on div "Select DELIVERY DATE* Select delivery date" at bounding box center [328, 267] width 481 height 28
click at [402, 264] on div "Select DELIVERY DATE* Select delivery date" at bounding box center [328, 267] width 481 height 28
click at [305, 264] on div "Select DELIVERY DATE* Select delivery date" at bounding box center [328, 267] width 481 height 28
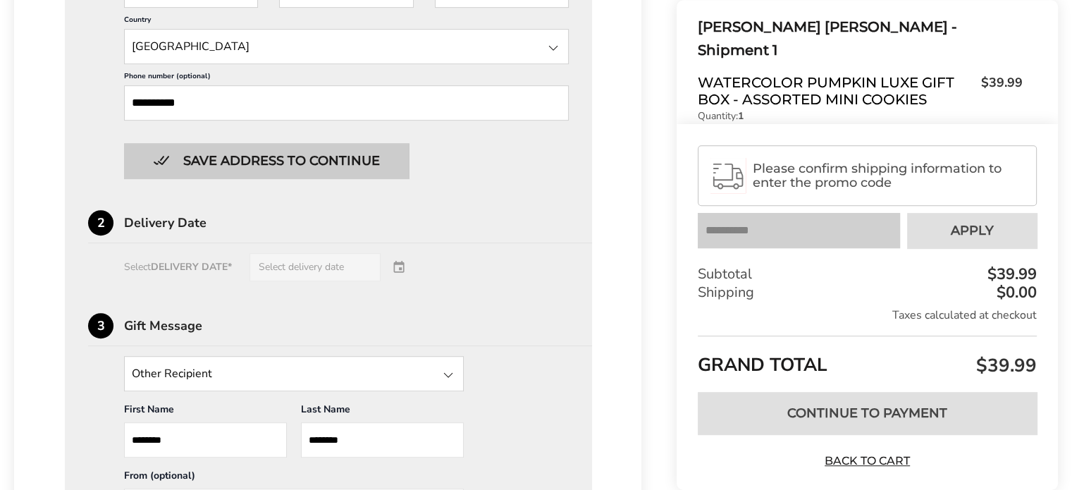
click at [294, 156] on button "Save address to continue" at bounding box center [266, 160] width 285 height 35
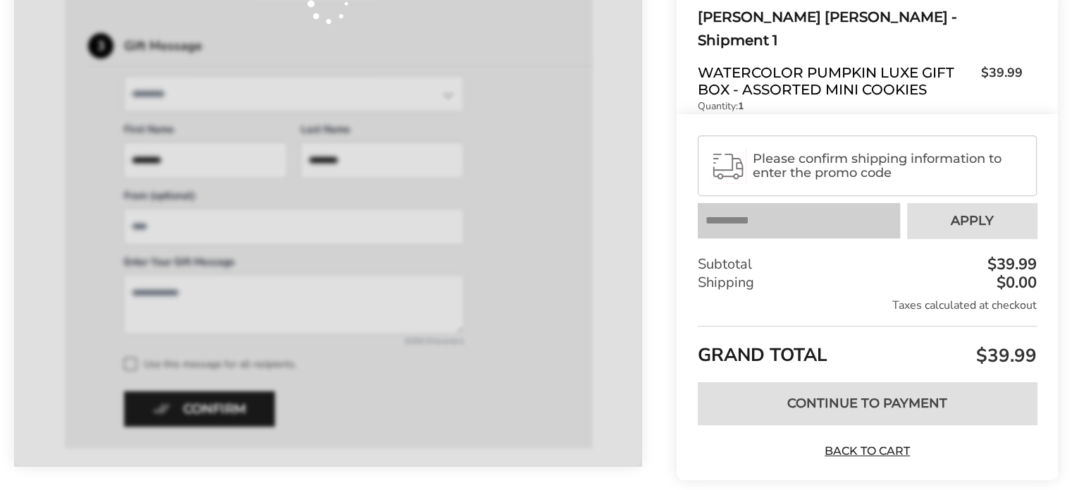
scroll to position [664, 0]
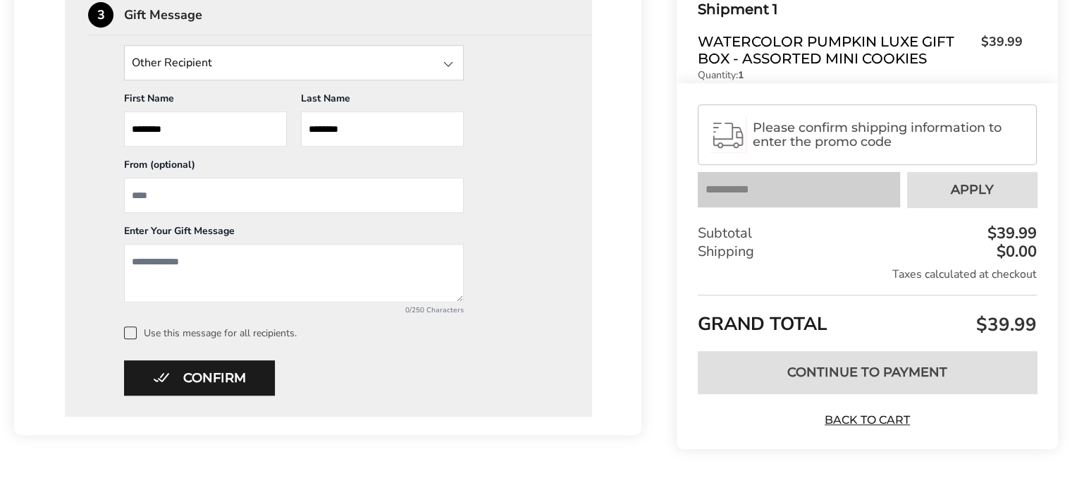
click at [166, 202] on input "From" at bounding box center [294, 195] width 340 height 35
type input "**********"
click at [138, 258] on textarea "Add a message" at bounding box center [294, 273] width 340 height 59
click at [180, 264] on textarea "**********" at bounding box center [294, 273] width 340 height 59
click at [215, 257] on textarea "**********" at bounding box center [294, 273] width 340 height 59
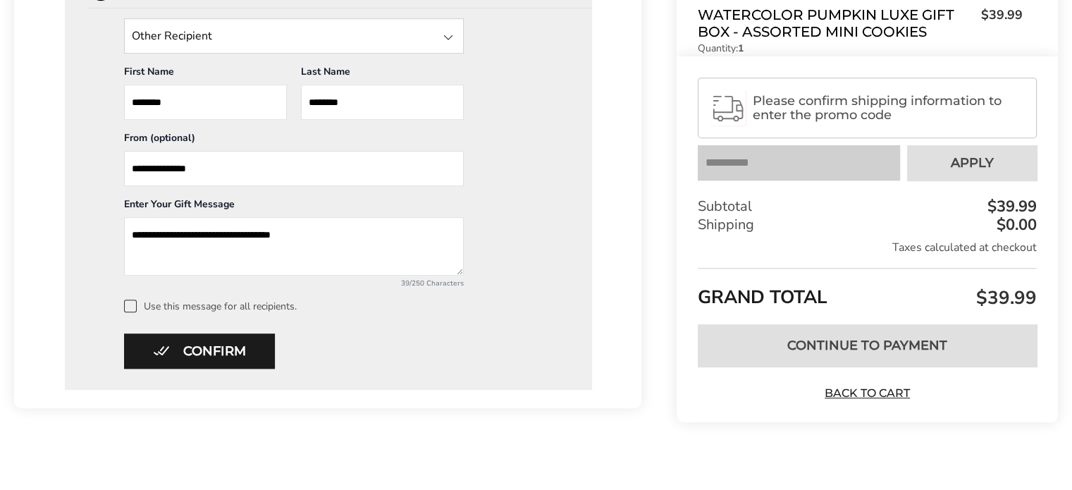
scroll to position [699, 0]
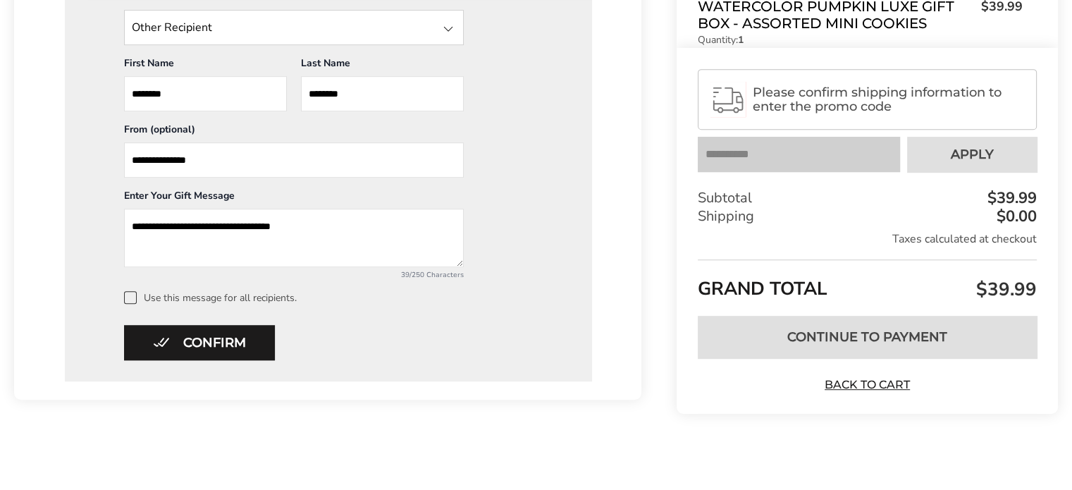
type textarea "**********"
click at [875, 101] on span "Please confirm shipping information to enter the promo code" at bounding box center [888, 100] width 271 height 28
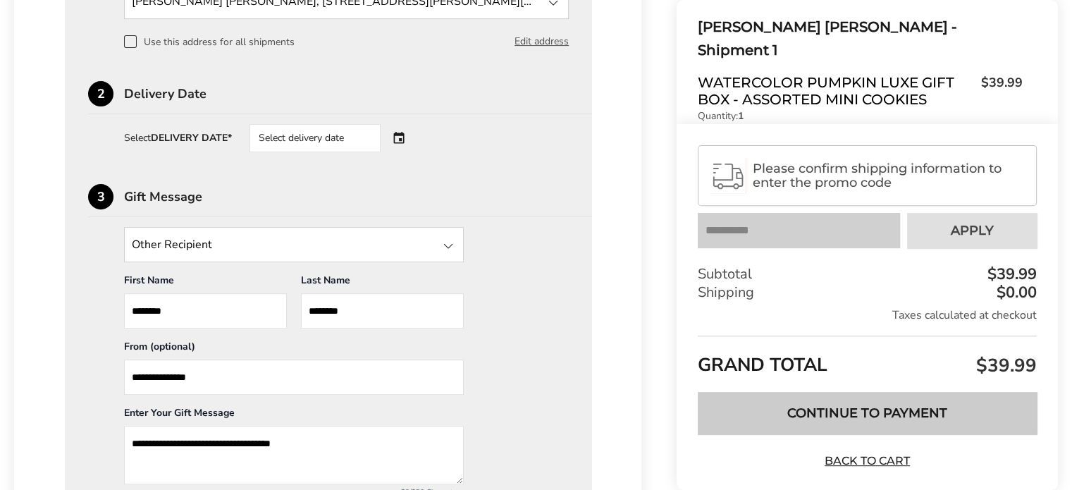
scroll to position [417, 0]
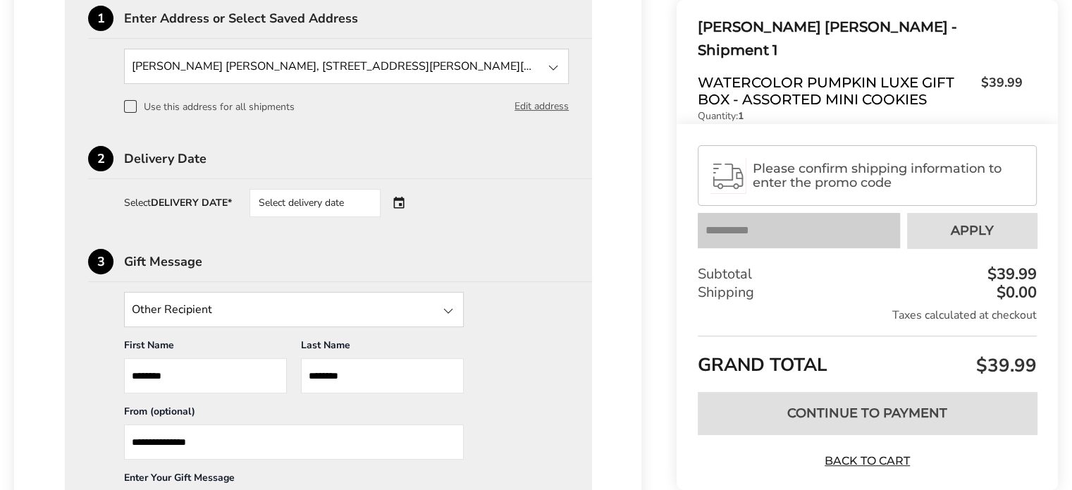
click at [402, 205] on div "Select delivery date" at bounding box center [335, 203] width 171 height 28
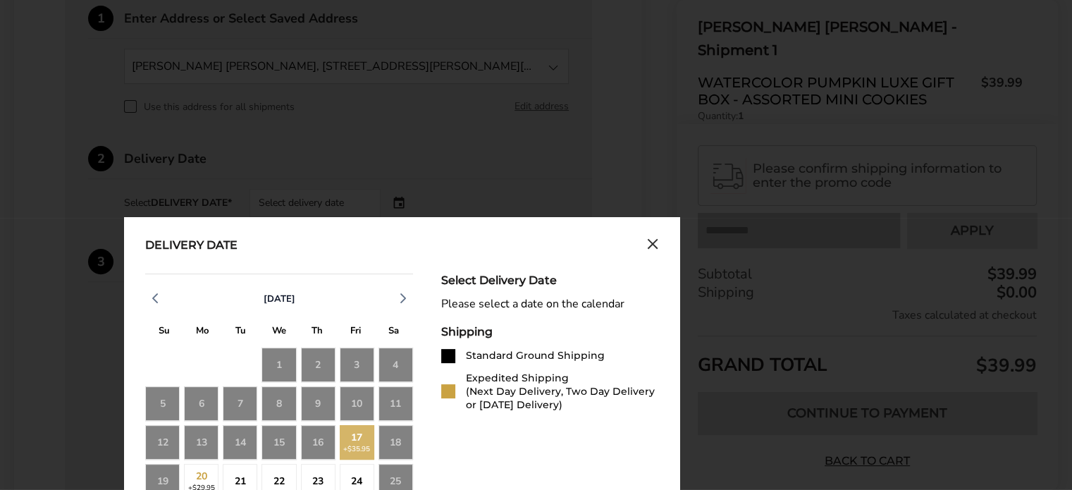
click at [356, 450] on div "17 +$35.95" at bounding box center [357, 442] width 35 height 35
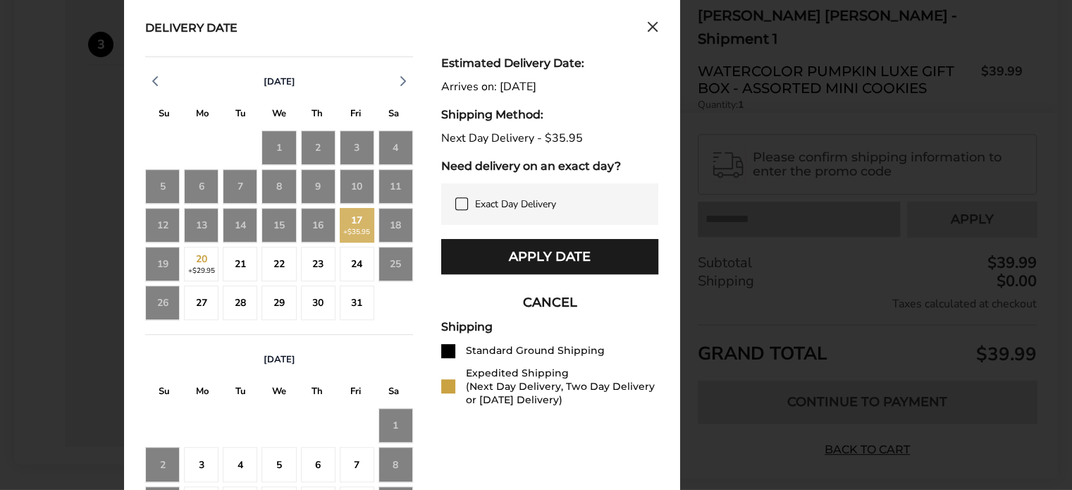
scroll to position [629, 0]
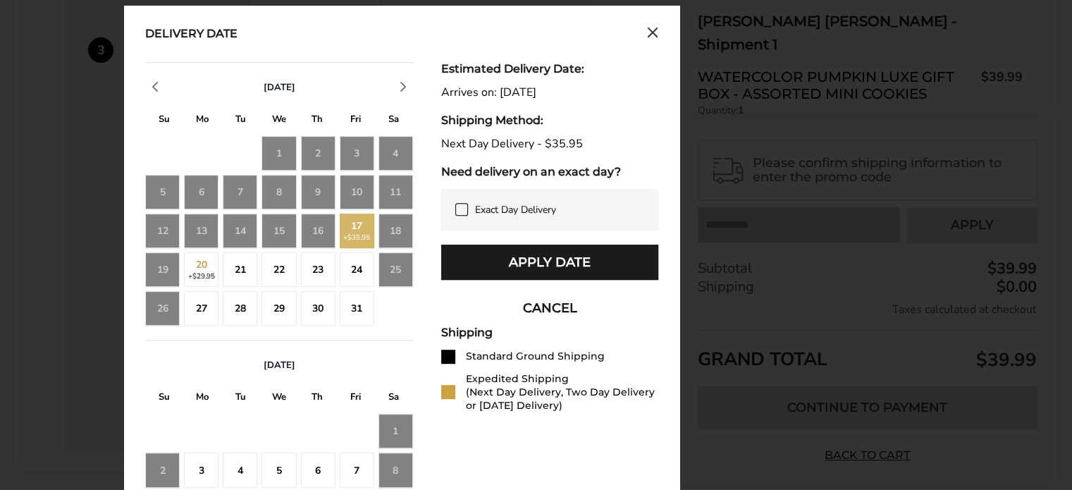
click at [464, 207] on icon at bounding box center [461, 209] width 11 height 11
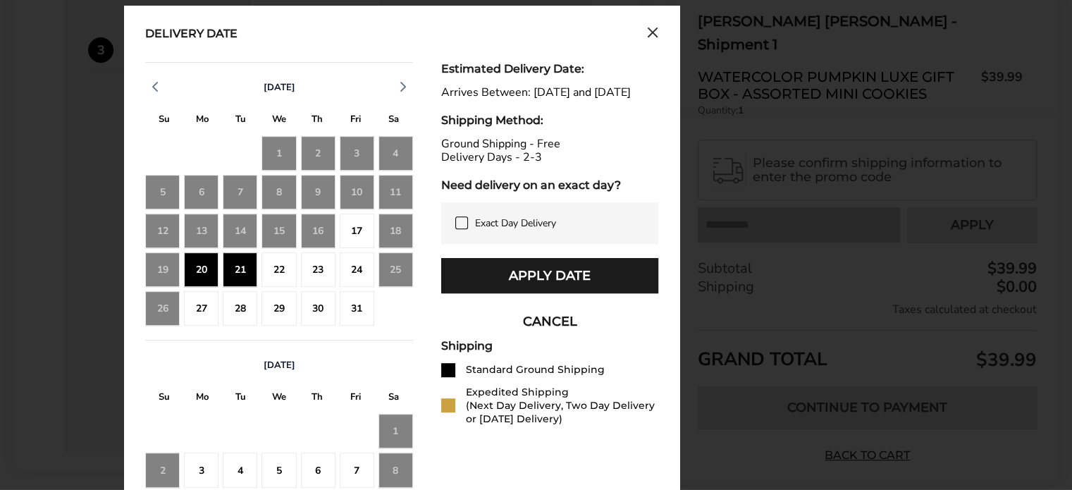
click at [445, 377] on div at bounding box center [448, 370] width 14 height 14
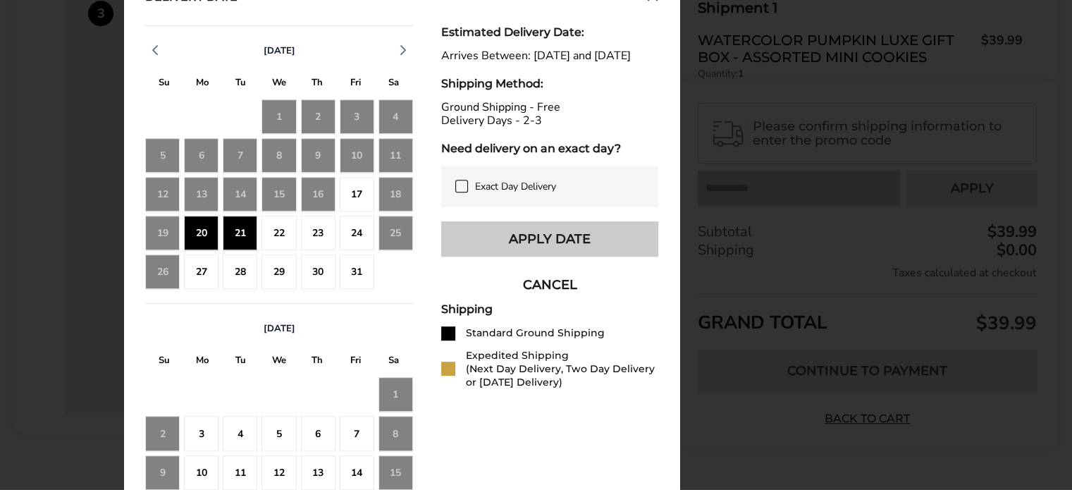
scroll to position [699, 0]
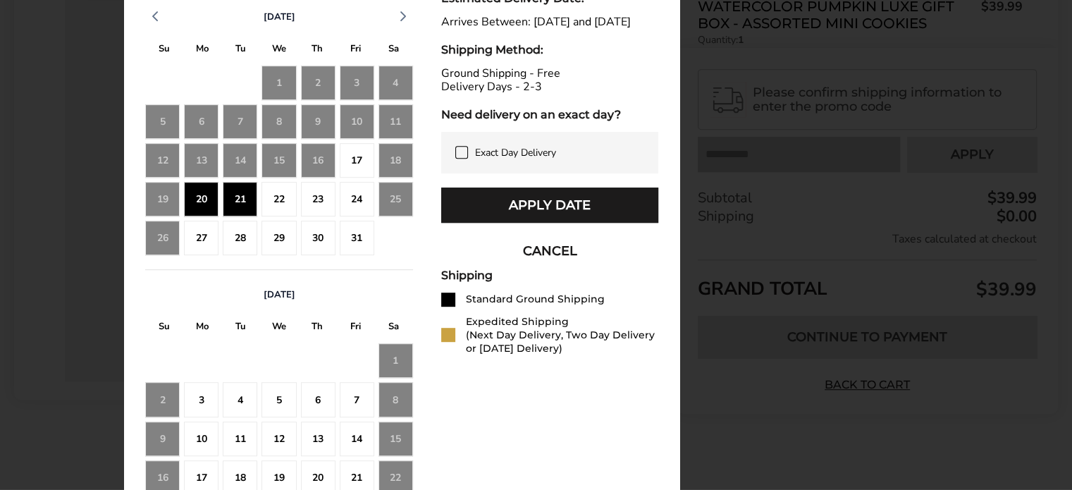
drag, startPoint x: 448, startPoint y: 309, endPoint x: 453, endPoint y: 302, distance: 8.6
click at [452, 304] on div "Shipping Standard Ground Shipping Expedited Shipping (Next Day Delivery, Two Da…" at bounding box center [549, 312] width 217 height 87
click at [464, 158] on icon at bounding box center [461, 152] width 11 height 11
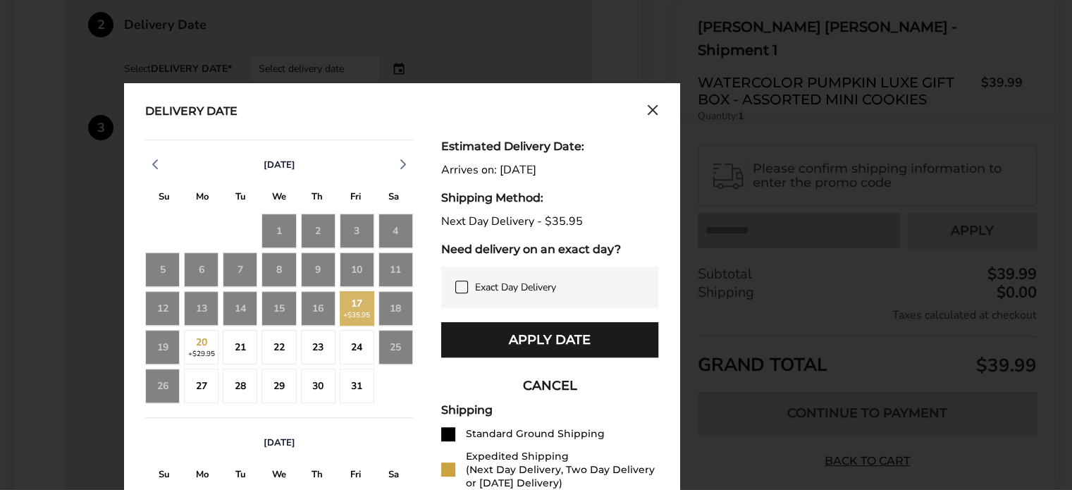
scroll to position [533, 0]
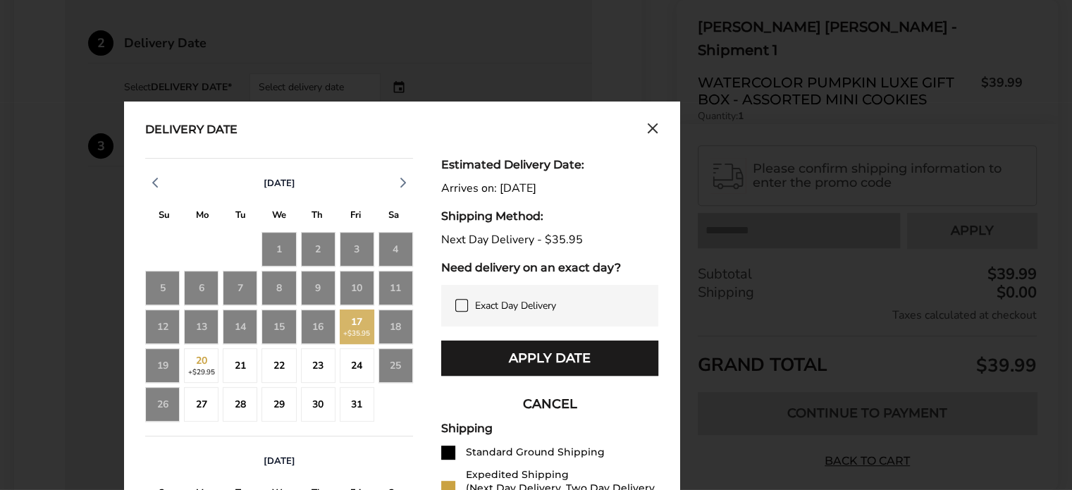
drag, startPoint x: 389, startPoint y: 329, endPoint x: 398, endPoint y: 323, distance: 10.6
click at [398, 323] on div "18" at bounding box center [396, 326] width 35 height 35
drag, startPoint x: 201, startPoint y: 361, endPoint x: 208, endPoint y: 354, distance: 10.0
click at [207, 355] on div "20 +$29.95" at bounding box center [201, 365] width 35 height 35
click at [317, 329] on div "16" at bounding box center [318, 326] width 35 height 35
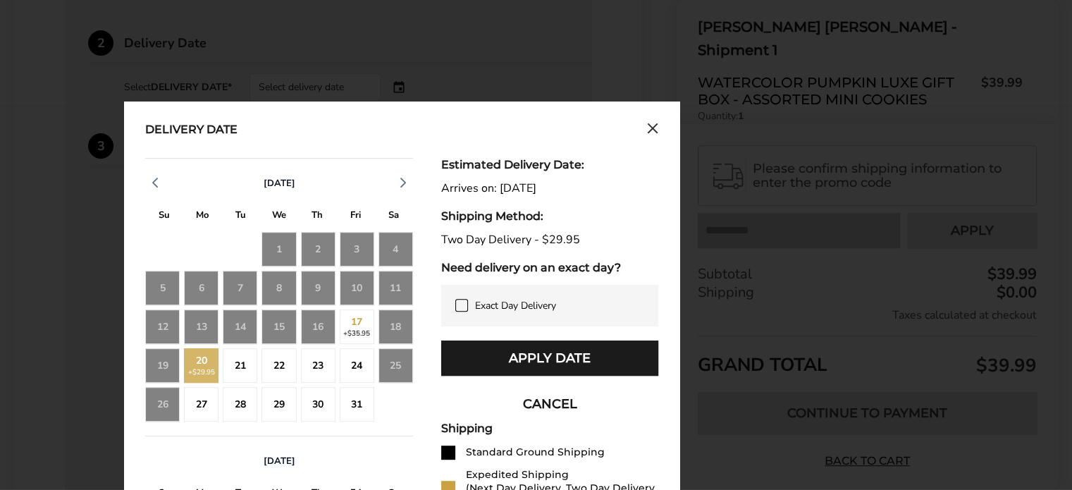
click at [357, 314] on div "17 +$35.95" at bounding box center [357, 326] width 35 height 35
click at [396, 328] on div "18" at bounding box center [396, 326] width 35 height 35
click at [242, 368] on div "21" at bounding box center [240, 365] width 35 height 35
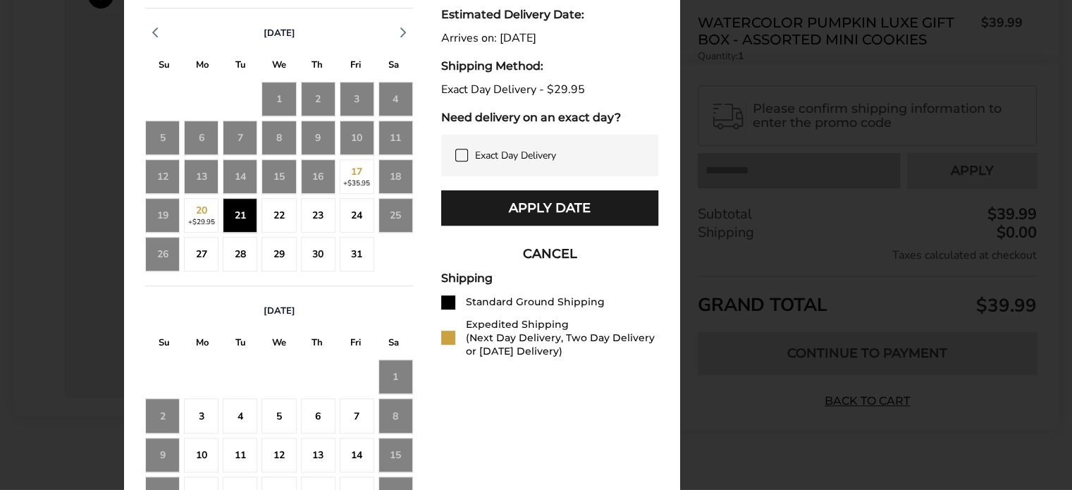
scroll to position [603, 0]
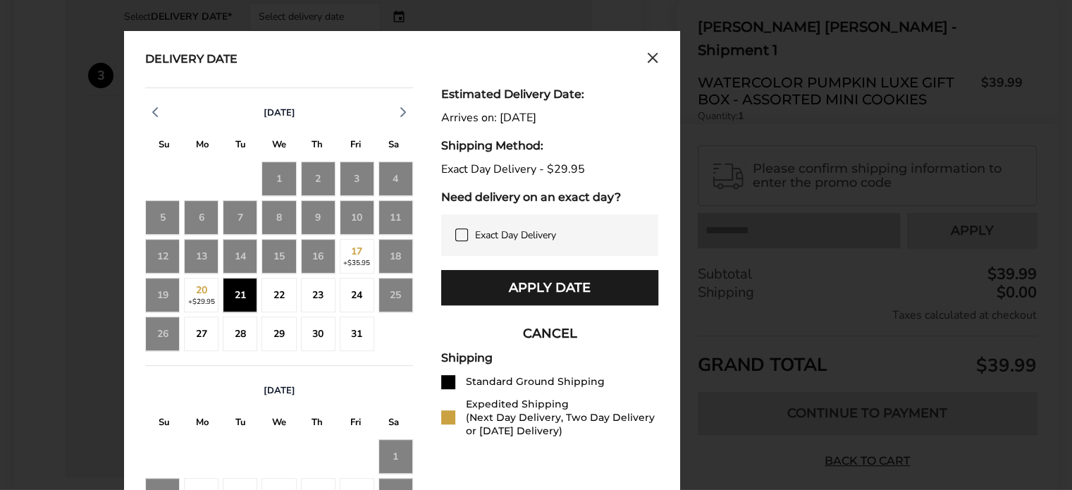
drag, startPoint x: 460, startPoint y: 233, endPoint x: 461, endPoint y: 226, distance: 7.2
click at [461, 229] on icon at bounding box center [461, 234] width 11 height 11
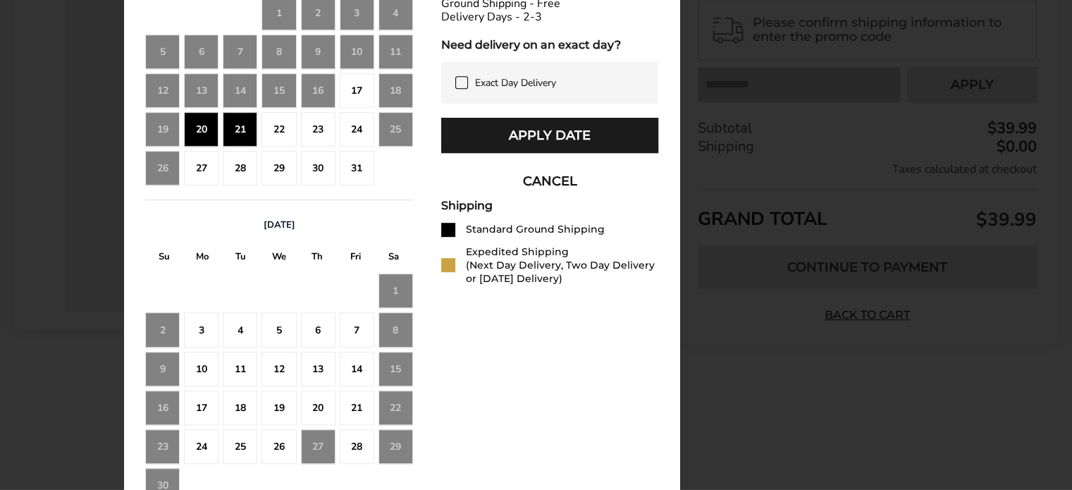
scroll to position [674, 0]
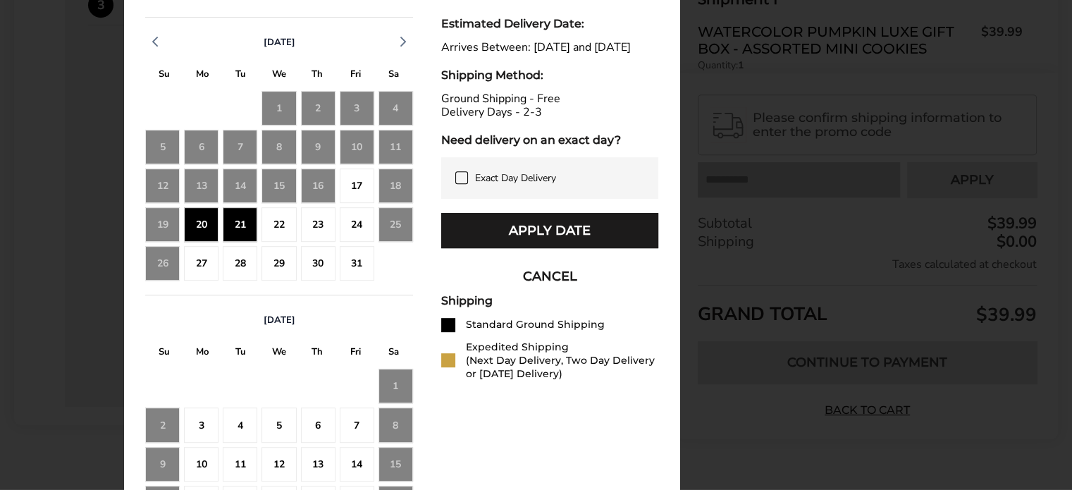
click at [539, 293] on button "CANCEL" at bounding box center [549, 276] width 217 height 35
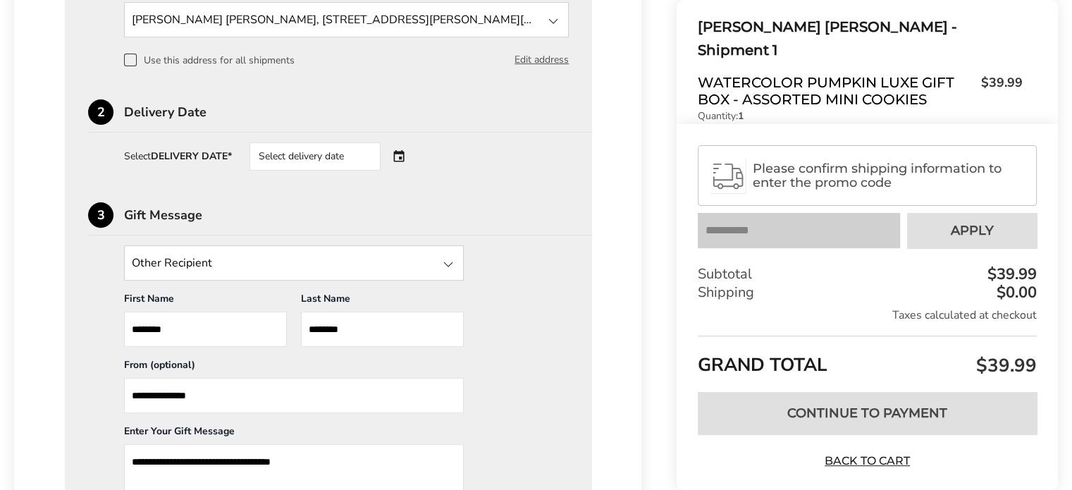
scroll to position [462, 0]
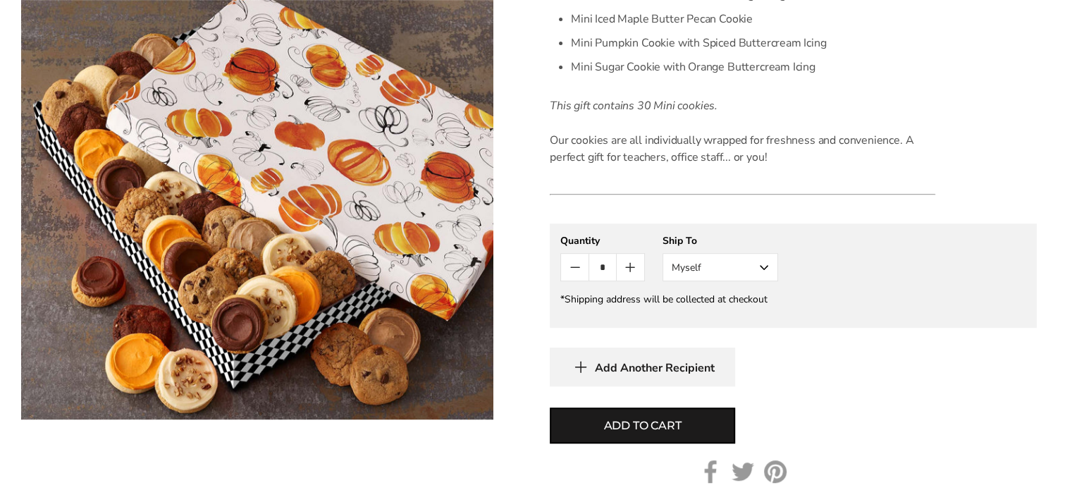
scroll to position [564, 0]
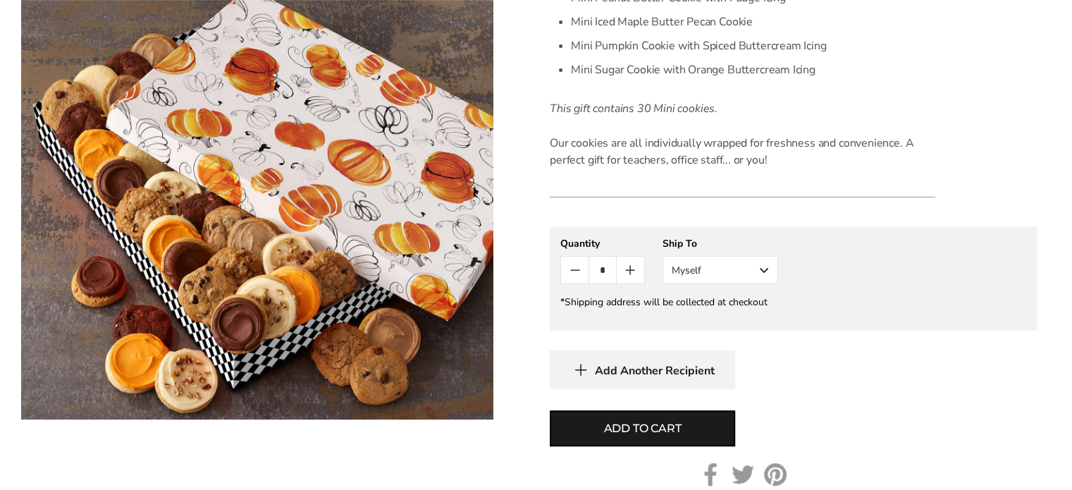
click at [702, 270] on button "Myself" at bounding box center [721, 270] width 116 height 28
click at [694, 324] on button "Other Recipient" at bounding box center [720, 321] width 114 height 25
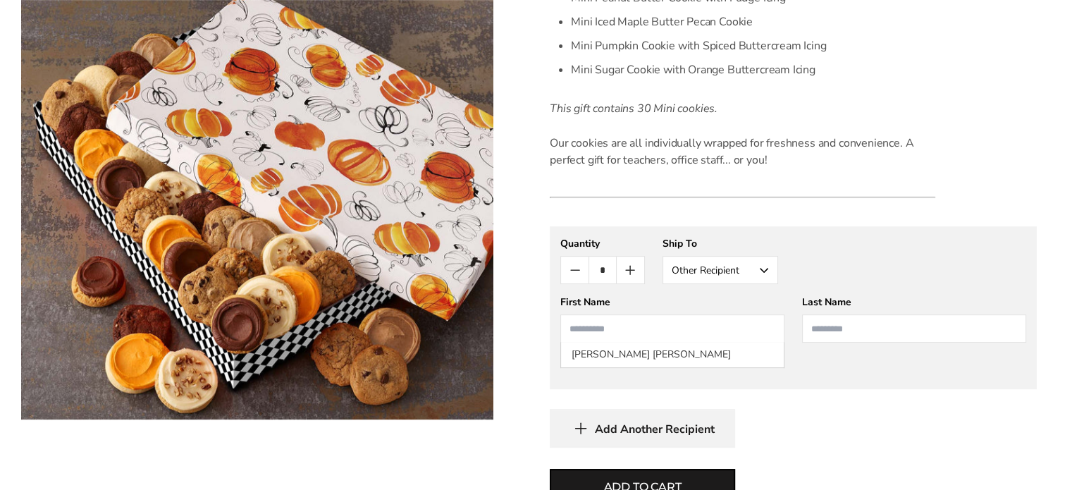
click at [641, 318] on input "First Name" at bounding box center [672, 328] width 224 height 28
click at [641, 352] on li "McKenna Spangler" at bounding box center [672, 354] width 223 height 25
type input "*******"
type input "********"
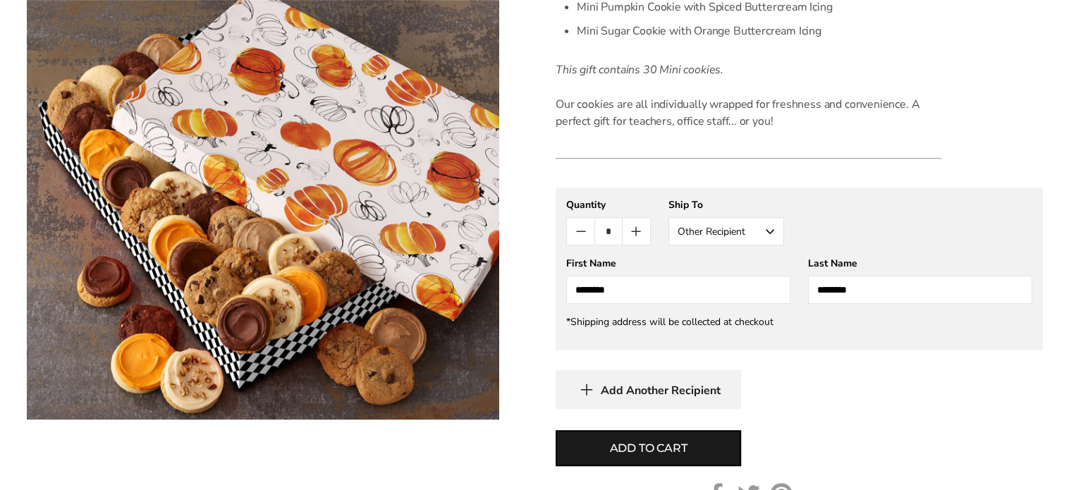
scroll to position [634, 0]
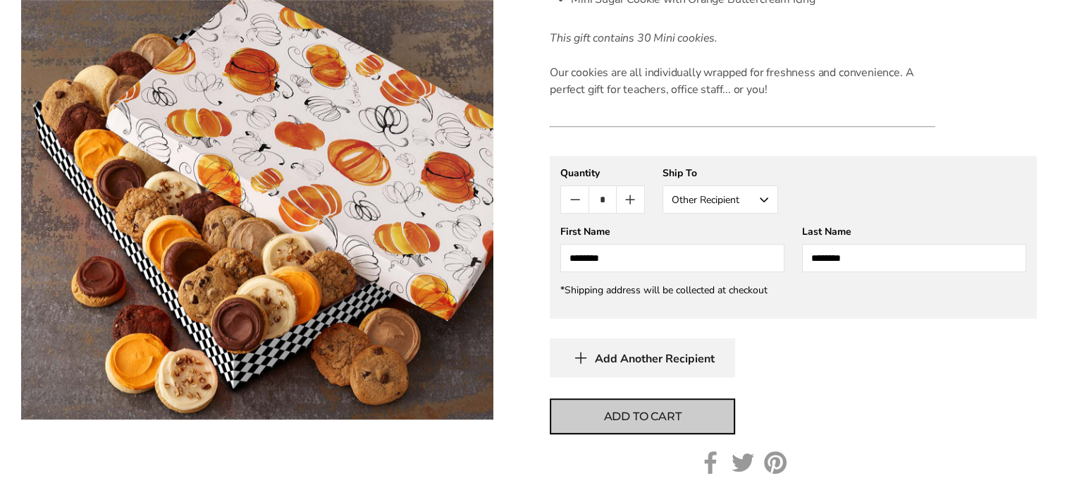
click at [668, 419] on span "Add to cart" at bounding box center [643, 416] width 78 height 17
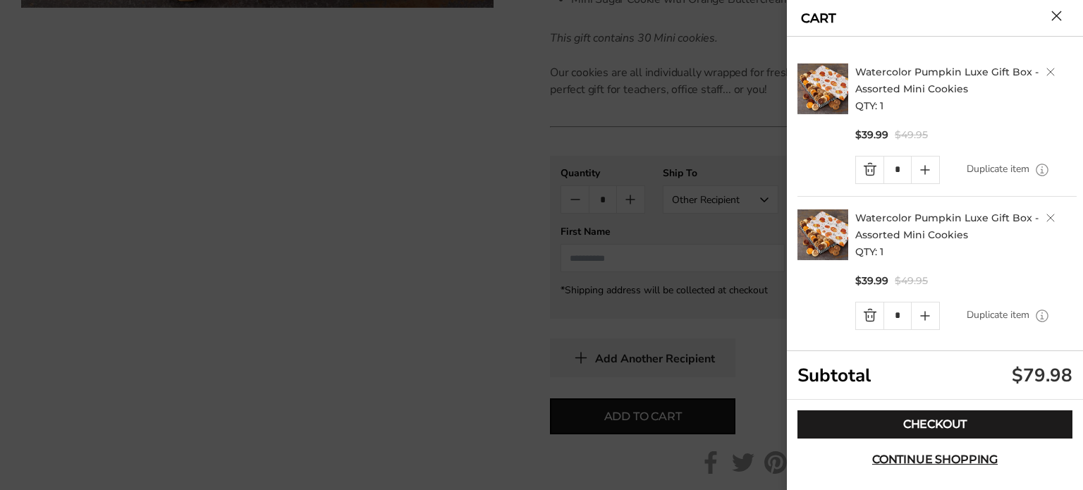
click at [869, 316] on link "Quantity minus button" at bounding box center [869, 315] width 27 height 27
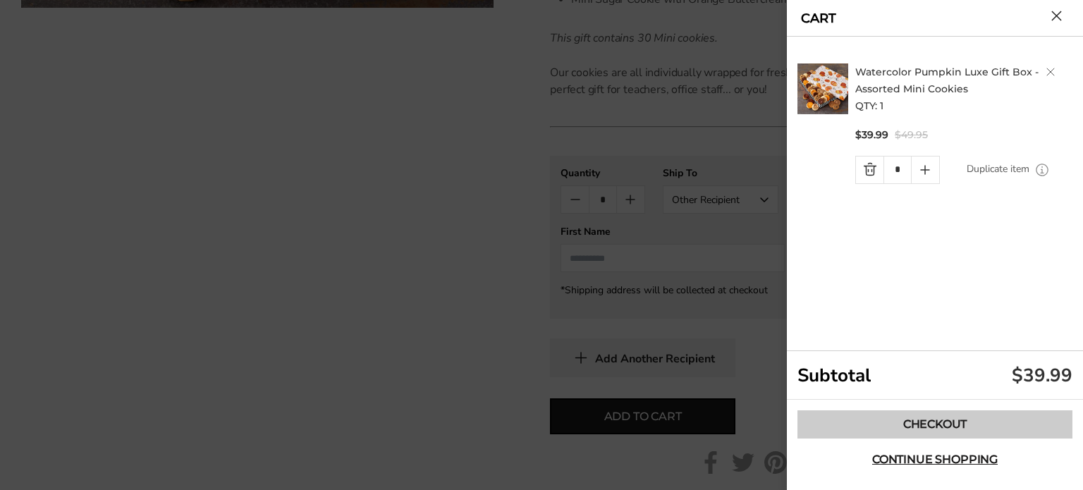
click at [876, 416] on link "Checkout" at bounding box center [934, 424] width 275 height 28
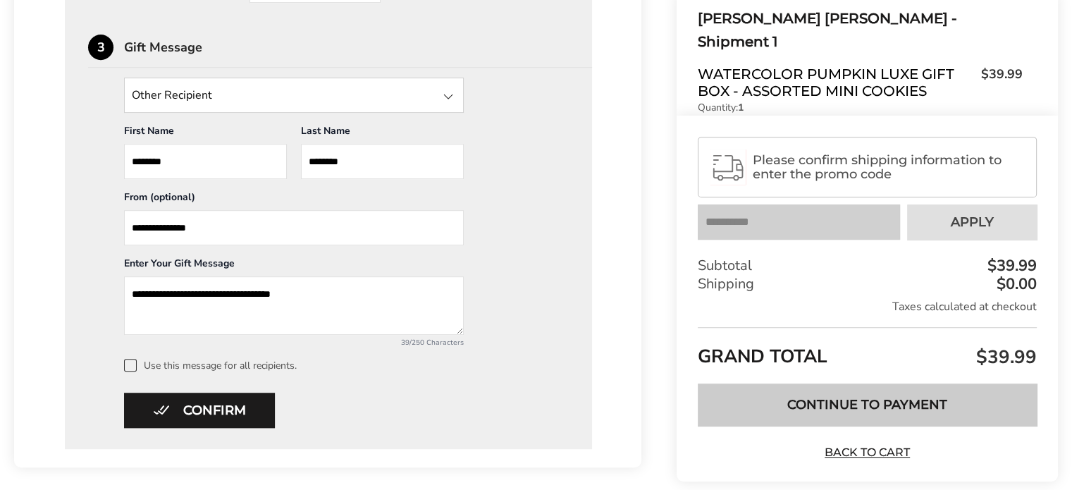
scroll to position [634, 0]
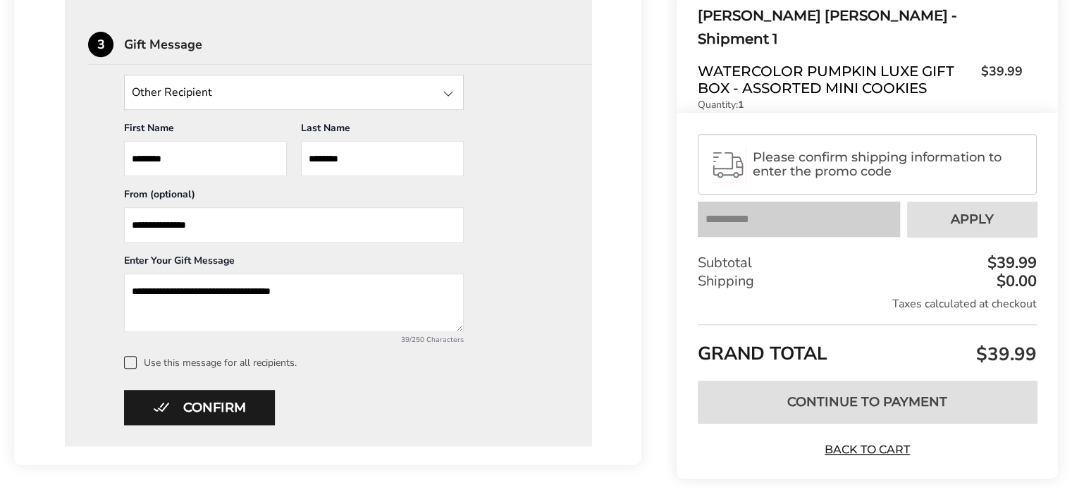
click at [730, 124] on div "Shipping method: Need More Information" at bounding box center [860, 129] width 325 height 10
click at [789, 181] on div "Please confirm shipping information to enter the promo code" at bounding box center [867, 165] width 339 height 61
click at [789, 180] on div "Please confirm shipping information to enter the promo code" at bounding box center [867, 165] width 339 height 61
click at [790, 178] on div "Please confirm shipping information to enter the promo code" at bounding box center [867, 165] width 339 height 61
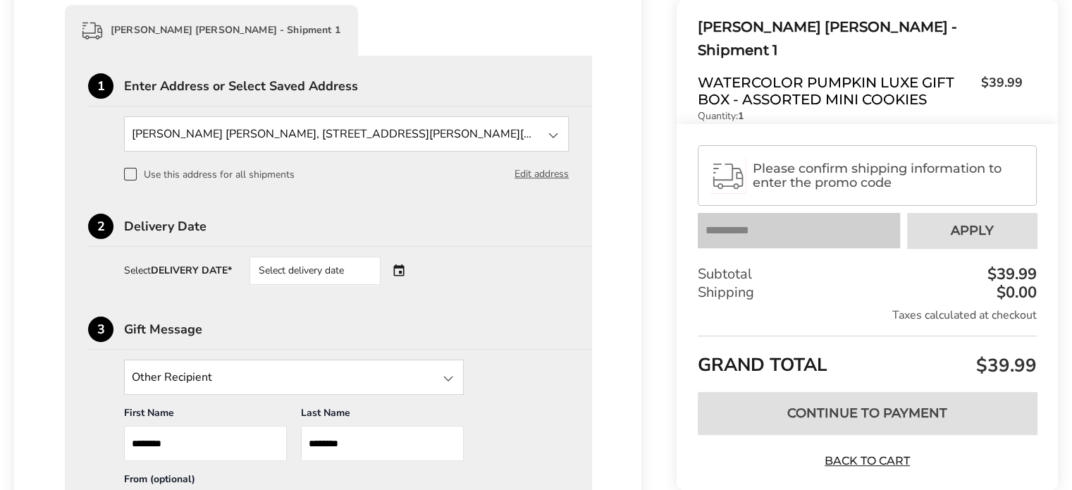
scroll to position [141, 0]
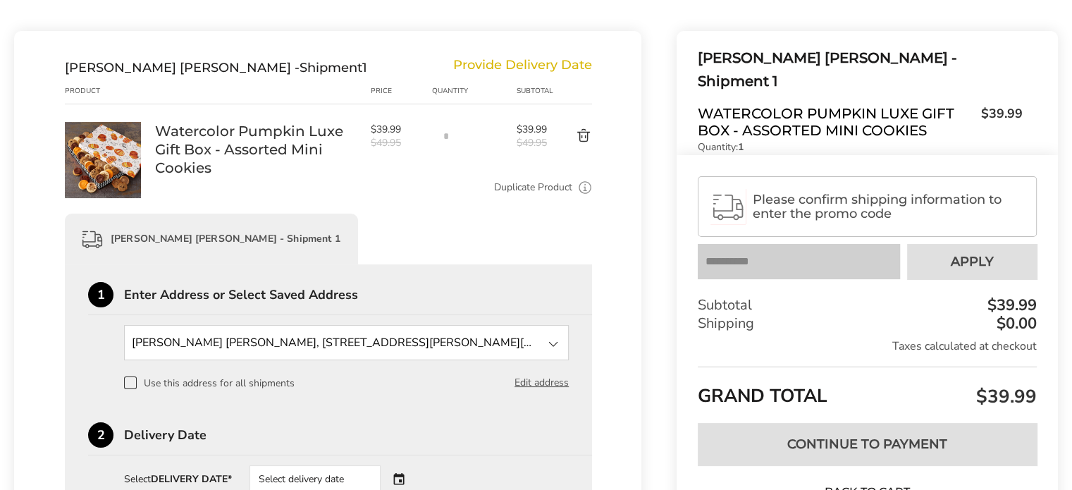
click at [581, 137] on button "Delete product" at bounding box center [572, 136] width 42 height 17
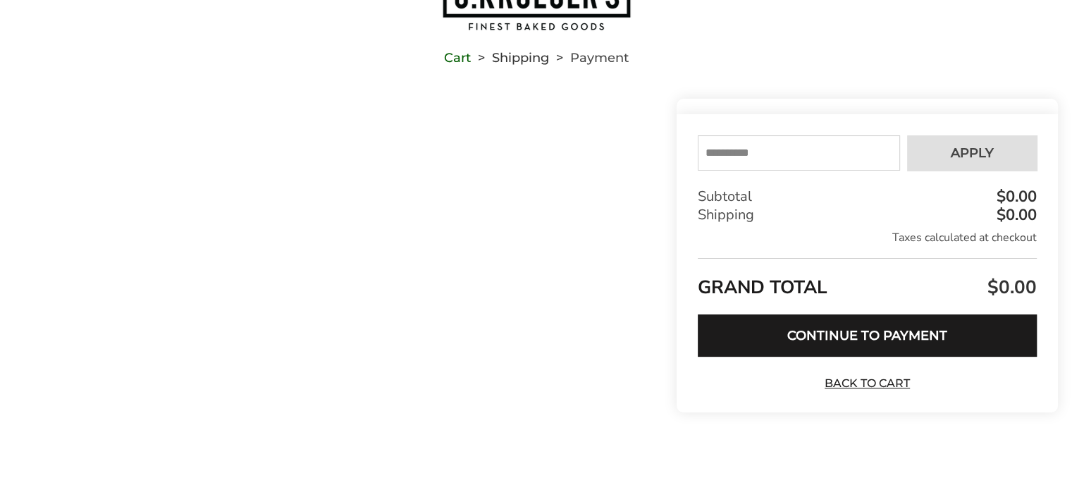
scroll to position [73, 0]
